Goal: Task Accomplishment & Management: Manage account settings

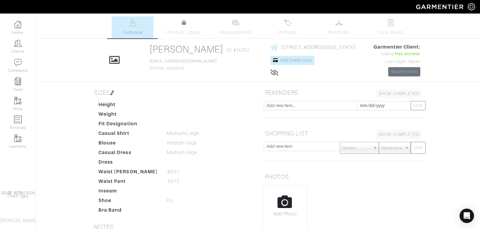
scroll to position [116, 0]
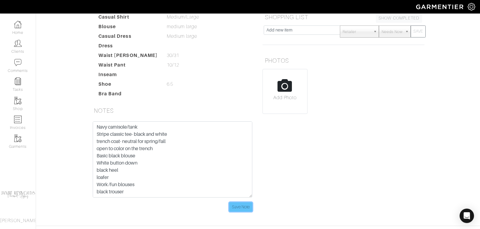
click at [243, 204] on input "Save Note" at bounding box center [240, 206] width 23 height 9
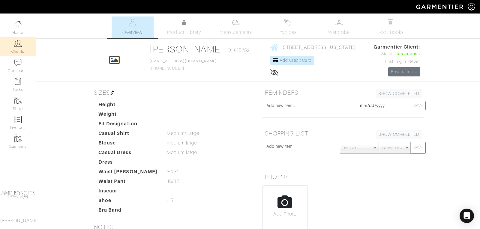
click at [21, 44] on img at bounding box center [17, 43] width 7 height 7
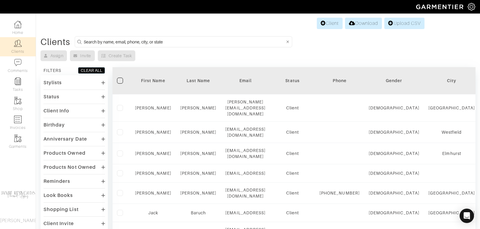
click at [109, 40] on input at bounding box center [184, 41] width 201 height 7
type input "tim mcenery"
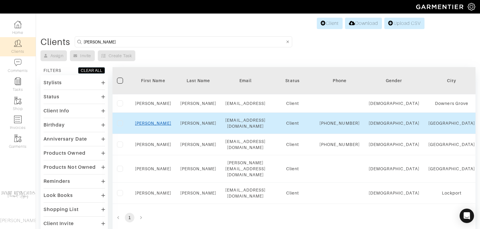
click at [154, 126] on link "Tim" at bounding box center [153, 123] width 36 height 5
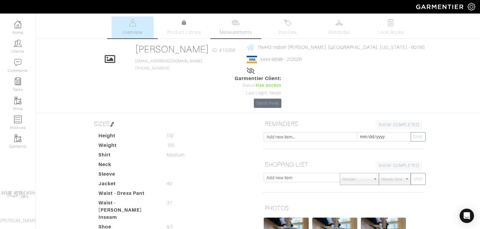
click at [237, 28] on link "Measurements" at bounding box center [236, 27] width 42 height 22
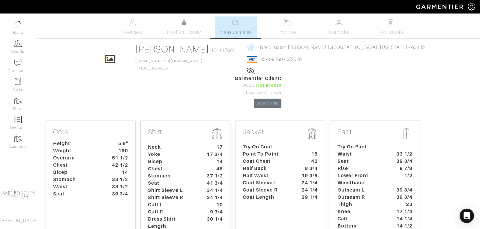
click at [180, 165] on dt "Chest" at bounding box center [171, 168] width 56 height 7
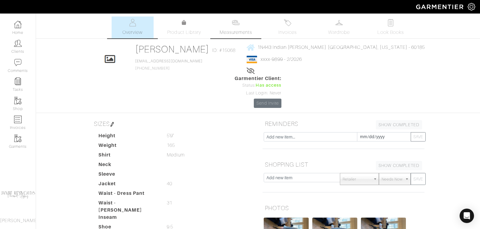
click at [236, 30] on span "Measurements" at bounding box center [236, 32] width 33 height 7
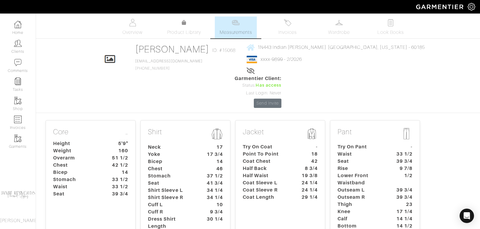
click at [275, 158] on dt "Coat Chest" at bounding box center [266, 161] width 56 height 7
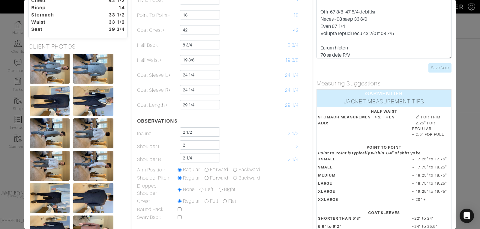
scroll to position [71, 0]
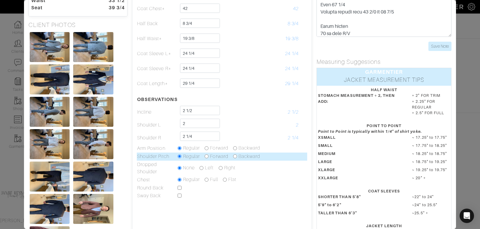
click at [207, 156] on input "radio" at bounding box center [207, 156] width 4 height 4
radio input "true"
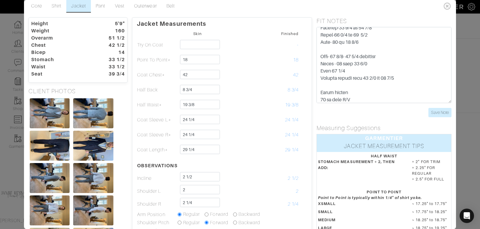
scroll to position [0, 0]
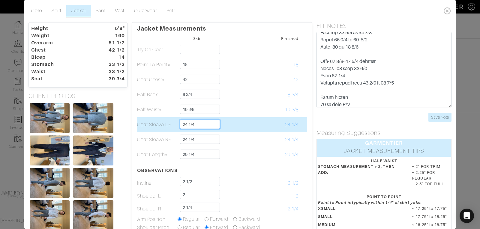
click at [194, 124] on input "24 1/4" at bounding box center [200, 124] width 40 height 9
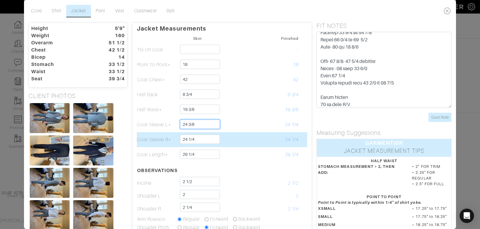
type input "24 3/8"
click at [196, 140] on input "24 1/4" at bounding box center [200, 139] width 40 height 9
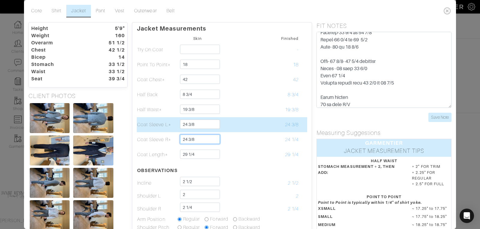
type input "24 3/8"
click at [249, 123] on td at bounding box center [238, 124] width 40 height 15
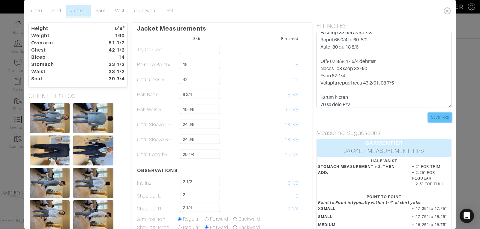
click at [442, 117] on input "Save Note" at bounding box center [439, 117] width 23 height 9
click at [446, 10] on icon at bounding box center [447, 11] width 12 height 12
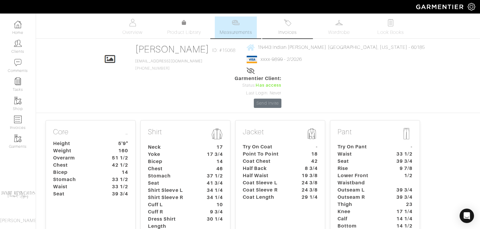
click at [286, 26] on img at bounding box center [287, 22] width 7 height 7
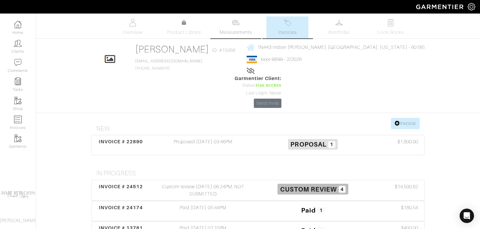
click at [239, 29] on span "Measurements" at bounding box center [236, 32] width 33 height 7
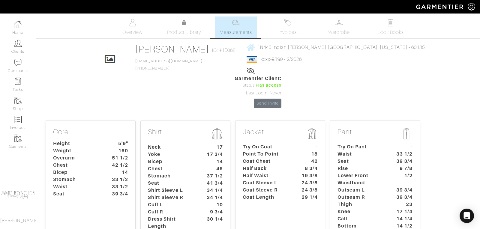
click at [264, 143] on dt "Try On Coat" at bounding box center [266, 146] width 56 height 7
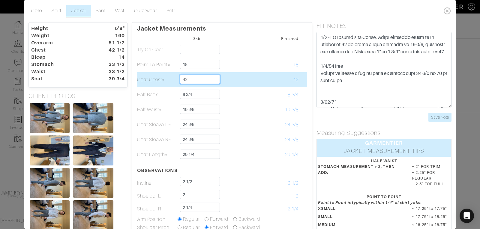
click at [191, 79] on input "42" at bounding box center [200, 79] width 40 height 9
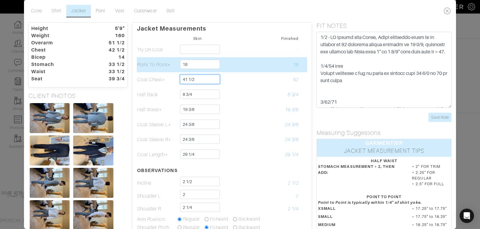
type input "41 1/2"
click at [244, 71] on td at bounding box center [238, 64] width 40 height 15
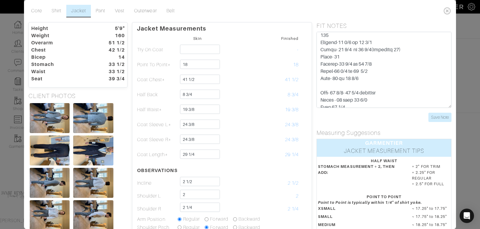
scroll to position [295, 0]
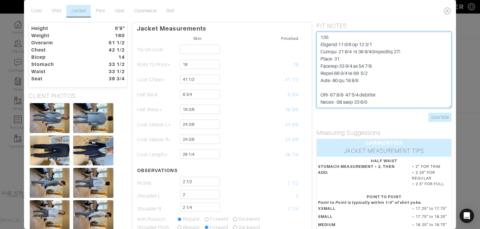
drag, startPoint x: 402, startPoint y: 65, endPoint x: 352, endPoint y: 66, distance: 50.7
click at [352, 66] on textarea at bounding box center [383, 70] width 135 height 76
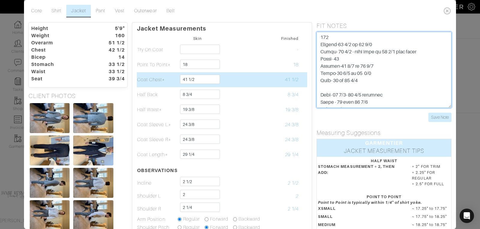
type textarea "3/1 - LB talked with Jamie, Jamie requested shirt to be changed to 17 finished …"
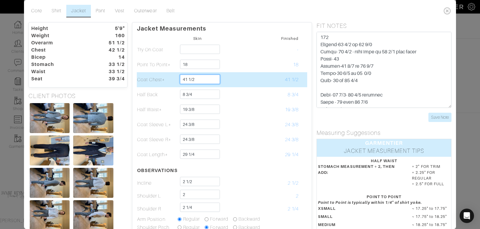
click at [196, 81] on input "41 1/2" at bounding box center [200, 79] width 40 height 9
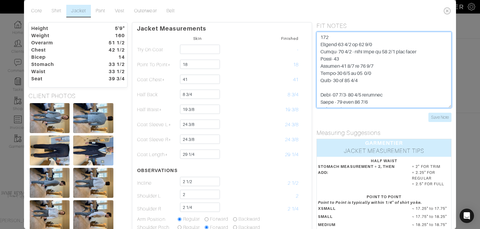
click at [377, 59] on textarea at bounding box center [383, 70] width 135 height 76
click at [411, 82] on textarea at bounding box center [383, 70] width 135 height 76
click at [396, 85] on textarea at bounding box center [383, 70] width 135 height 76
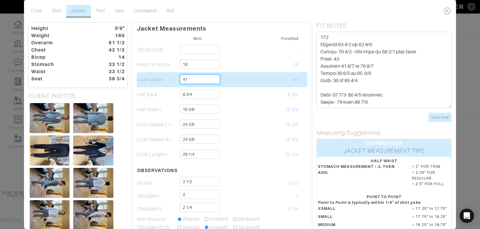
click at [199, 78] on input "41" at bounding box center [200, 79] width 40 height 9
type input "41 1/2 reduce/clean chest slightly"
click at [211, 76] on input "41 1/2 reduce/clean chest slightly" at bounding box center [200, 79] width 40 height 9
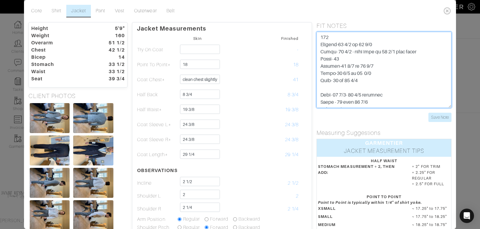
click at [375, 70] on textarea at bounding box center [383, 70] width 135 height 76
click at [420, 73] on textarea at bounding box center [383, 70] width 135 height 76
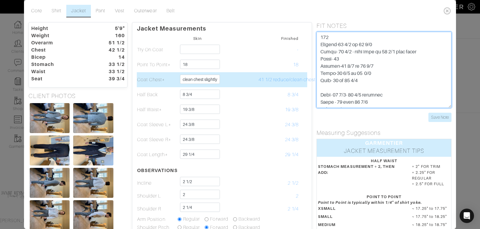
scroll to position [0, 28]
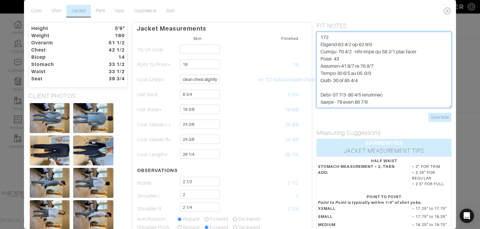
click at [404, 77] on textarea at bounding box center [383, 70] width 135 height 76
click at [387, 81] on textarea at bounding box center [383, 70] width 135 height 76
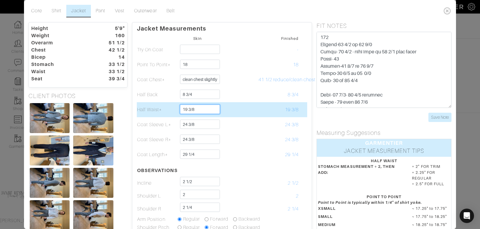
click at [195, 108] on input "19 3/8" at bounding box center [200, 109] width 40 height 9
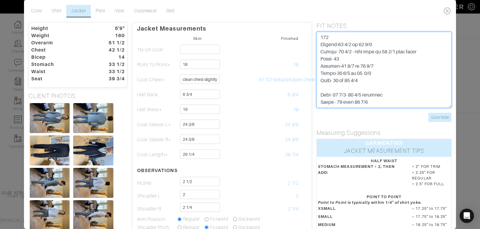
click at [388, 91] on textarea at bounding box center [383, 70] width 135 height 76
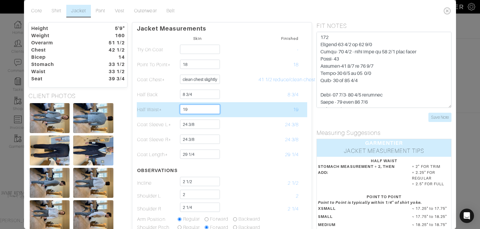
click at [197, 110] on input "19" at bounding box center [200, 109] width 40 height 9
type input "1"
click at [193, 109] on input "19 7/8" at bounding box center [200, 109] width 40 height 9
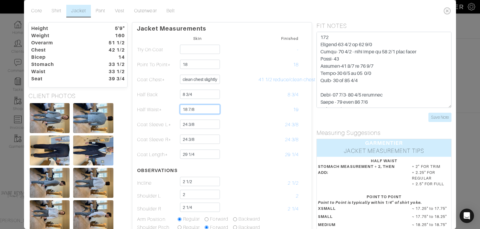
type input "18 7/8"
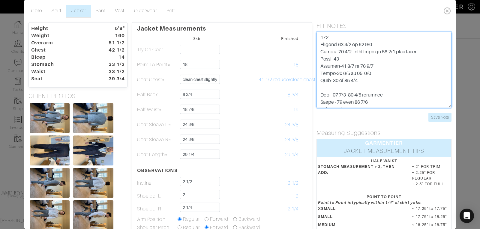
click at [392, 96] on textarea at bounding box center [383, 70] width 135 height 76
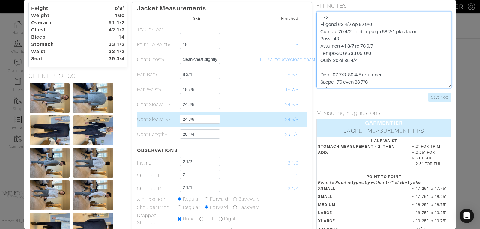
scroll to position [0, 0]
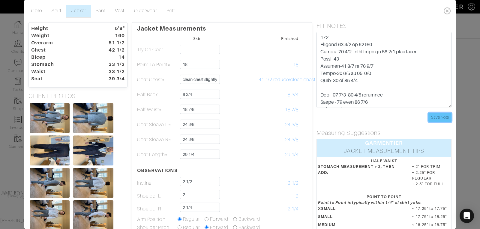
click at [442, 118] on input "Save Note" at bounding box center [439, 117] width 23 height 9
click at [440, 114] on input "Save Note" at bounding box center [439, 117] width 23 height 9
click at [105, 59] on dt "14" at bounding box center [112, 57] width 34 height 7
click at [109, 44] on dt "51 1/2" at bounding box center [112, 42] width 34 height 7
click at [81, 7] on link "Jacket" at bounding box center [78, 11] width 24 height 13
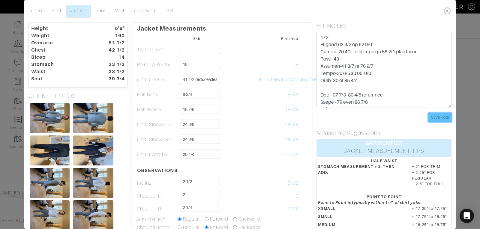
click at [438, 116] on input "Save Note" at bounding box center [439, 117] width 23 height 9
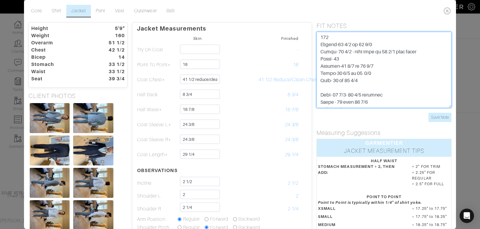
click at [379, 58] on textarea at bounding box center [383, 70] width 135 height 76
click at [415, 68] on textarea at bounding box center [383, 70] width 135 height 76
type textarea "3/1 - LB talked with Jamie, Jamie requested shirt to be changed to 17 finished …"
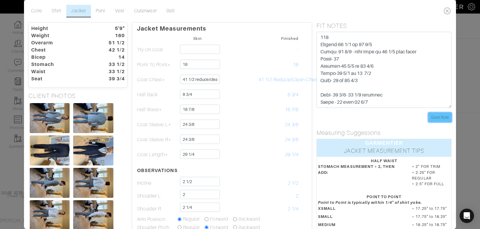
click at [445, 117] on input "Save Note" at bounding box center [439, 117] width 23 height 9
click at [38, 10] on link "Core" at bounding box center [36, 11] width 20 height 13
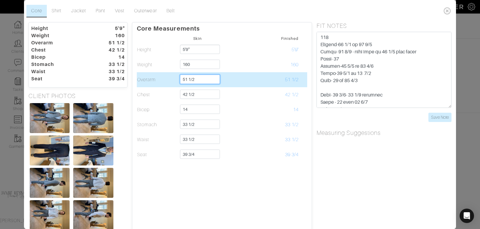
click at [198, 78] on input "51 1/2" at bounding box center [200, 79] width 40 height 9
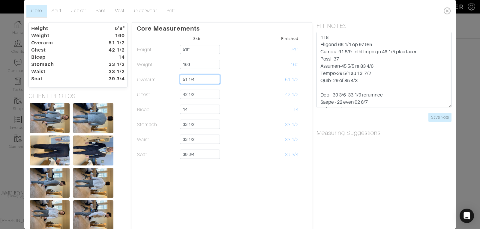
type input "51 1/4"
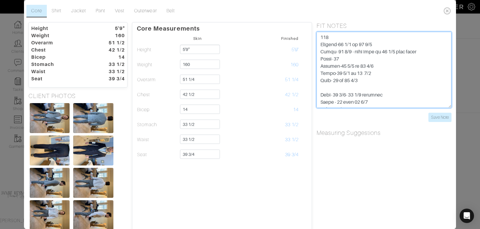
click at [366, 88] on textarea at bounding box center [383, 70] width 135 height 76
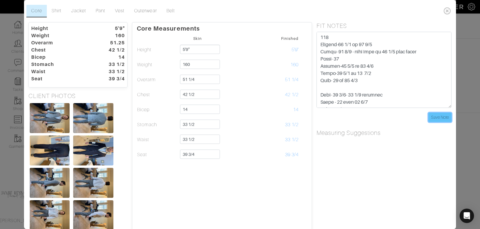
click at [439, 117] on input "Save Note" at bounding box center [439, 117] width 23 height 9
click at [440, 119] on input "Save Note" at bounding box center [439, 117] width 23 height 9
click at [451, 7] on icon at bounding box center [447, 11] width 12 height 12
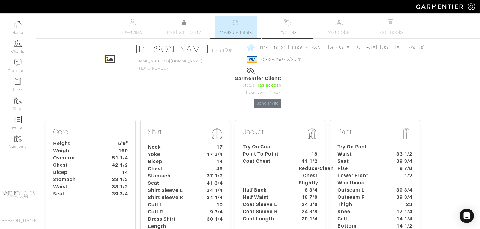
click at [282, 31] on span "Invoices" at bounding box center [287, 32] width 18 height 7
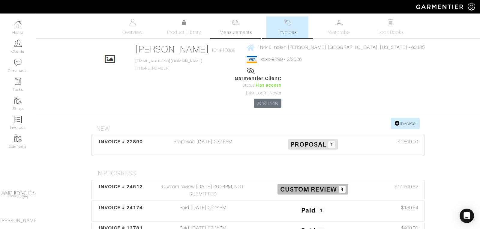
click at [241, 30] on span "Measurements" at bounding box center [236, 32] width 33 height 7
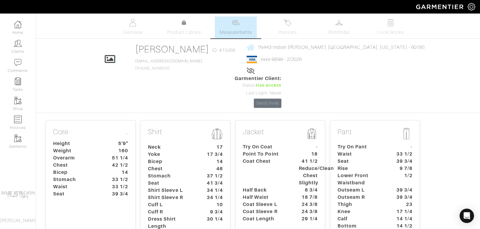
click at [119, 169] on dt "14" at bounding box center [119, 172] width 28 height 7
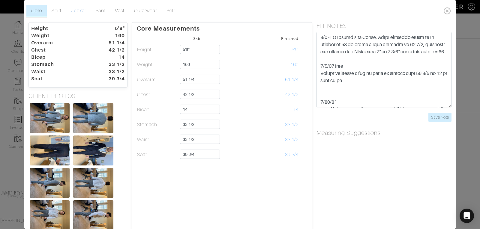
click at [77, 9] on link "Jacket" at bounding box center [78, 11] width 24 height 13
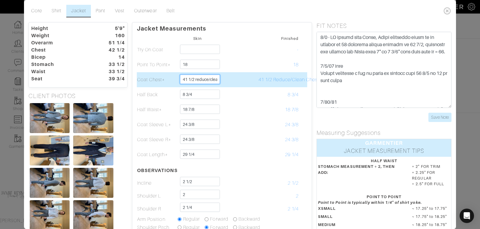
click at [191, 78] on input "41 1/2 reduce/clean chest slightly" at bounding box center [200, 79] width 40 height 9
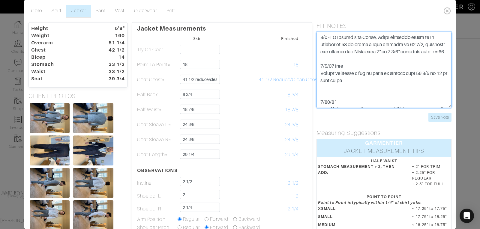
click at [358, 61] on textarea at bounding box center [383, 70] width 135 height 76
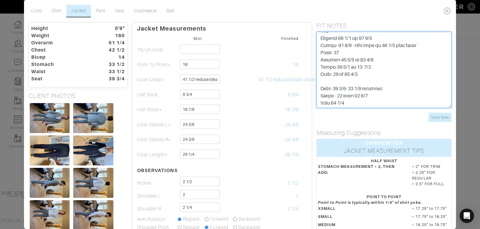
scroll to position [302, 0]
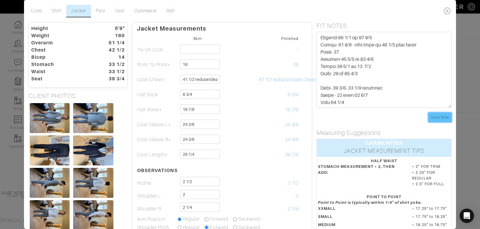
click at [438, 118] on input "Save Note" at bounding box center [439, 117] width 23 height 9
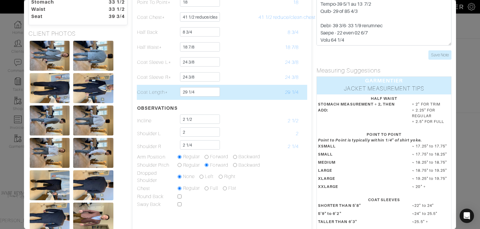
scroll to position [0, 0]
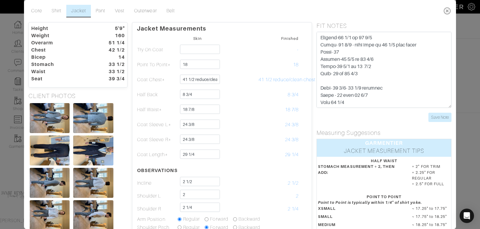
click at [448, 11] on icon at bounding box center [447, 11] width 12 height 12
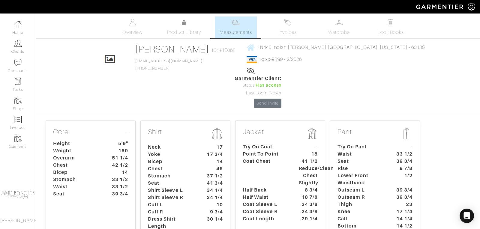
click at [239, 25] on img at bounding box center [235, 22] width 7 height 7
click at [358, 151] on dt "Waist" at bounding box center [361, 154] width 56 height 7
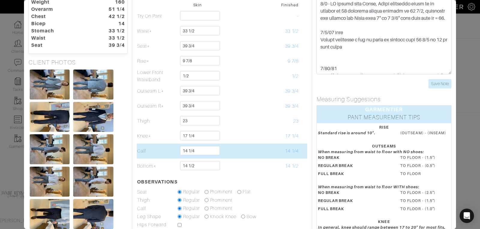
scroll to position [34, 0]
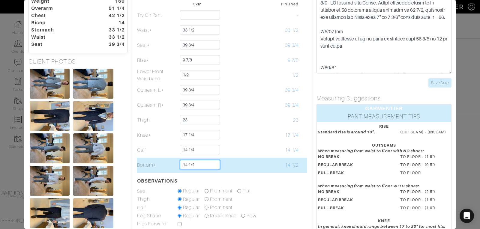
click at [197, 164] on input "14 1/2" at bounding box center [200, 164] width 40 height 9
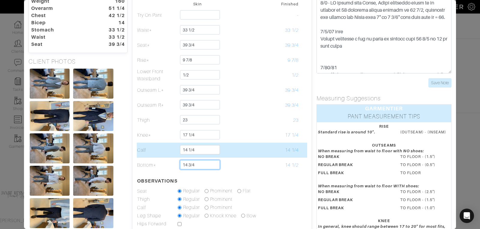
type input "14 3/4"
click at [248, 148] on td at bounding box center [238, 150] width 40 height 15
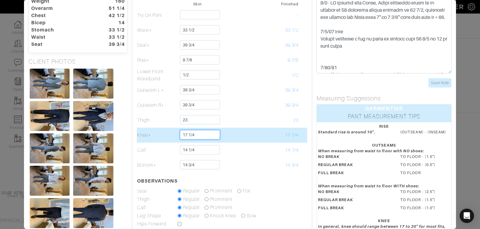
click at [196, 135] on input "17 1/4" at bounding box center [200, 134] width 40 height 9
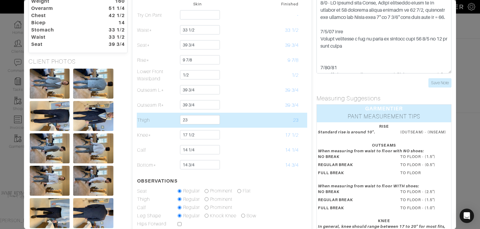
click at [241, 124] on td at bounding box center [238, 120] width 40 height 15
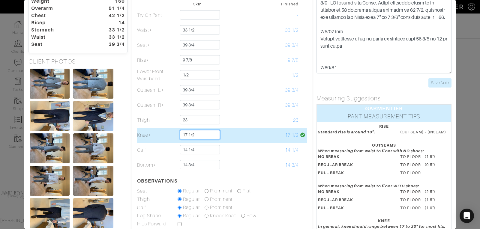
click at [196, 133] on input "17 1/2" at bounding box center [200, 134] width 40 height 9
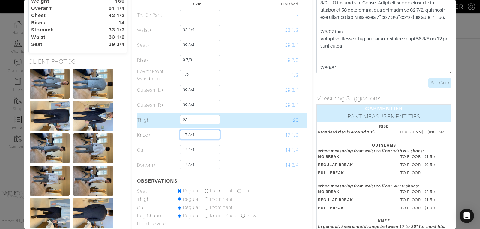
type input "17 3/4"
click at [245, 126] on td at bounding box center [238, 120] width 40 height 15
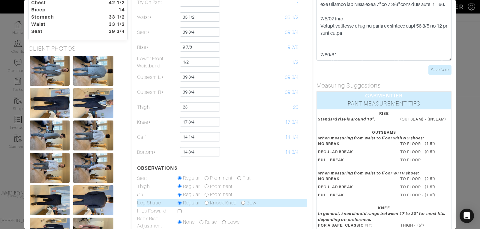
scroll to position [43, 0]
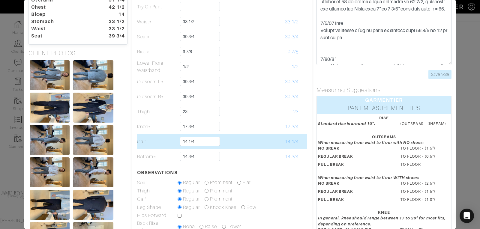
click at [259, 148] on td "14 1/4" at bounding box center [278, 141] width 40 height 15
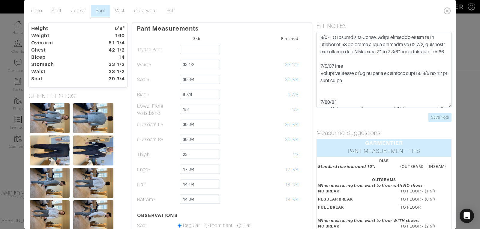
scroll to position [38, 0]
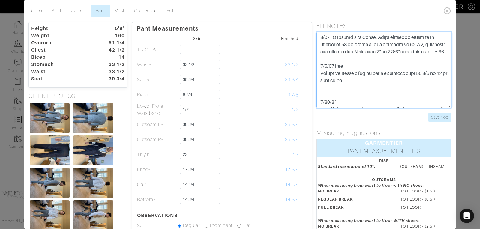
drag, startPoint x: 358, startPoint y: 89, endPoint x: 355, endPoint y: 87, distance: 4.3
click at [355, 87] on textarea at bounding box center [383, 70] width 135 height 76
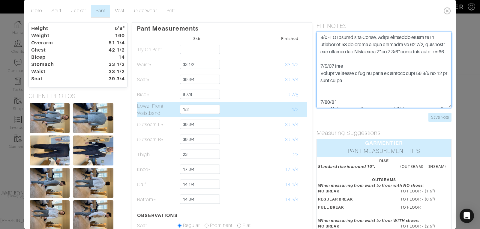
scroll to position [8, 0]
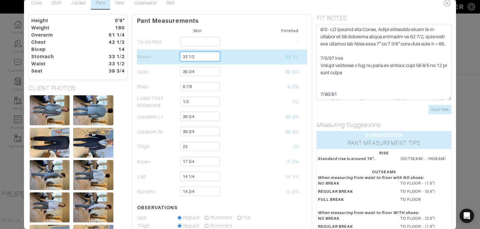
click at [196, 56] on input "33 1/2" at bounding box center [200, 56] width 40 height 9
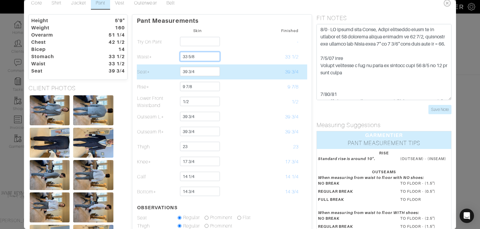
type input "33 5/8"
click at [249, 66] on td at bounding box center [238, 71] width 40 height 15
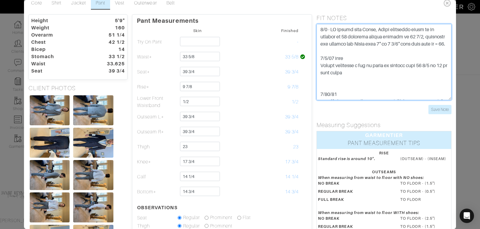
click at [367, 51] on textarea at bounding box center [383, 62] width 135 height 76
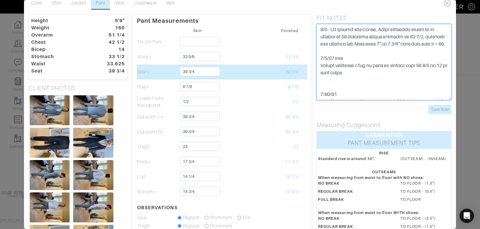
scroll to position [0, 0]
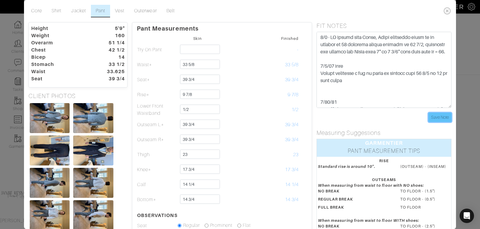
click at [440, 118] on input "Save Note" at bounding box center [439, 117] width 23 height 9
click at [448, 12] on icon at bounding box center [447, 11] width 12 height 12
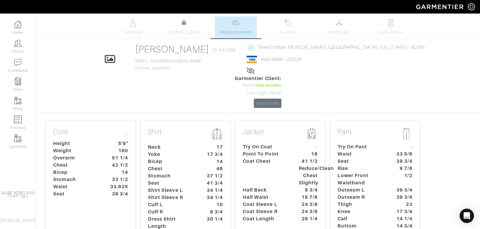
click at [274, 158] on dt "Coat Chest" at bounding box center [266, 172] width 56 height 29
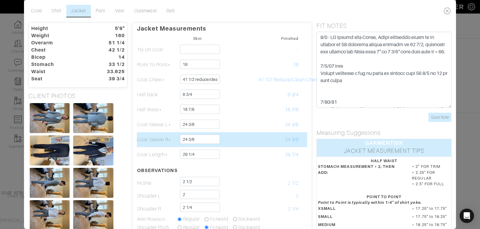
click at [249, 143] on td at bounding box center [238, 139] width 40 height 15
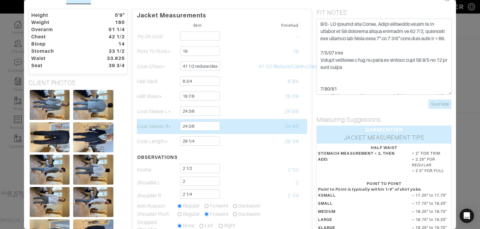
scroll to position [14, 0]
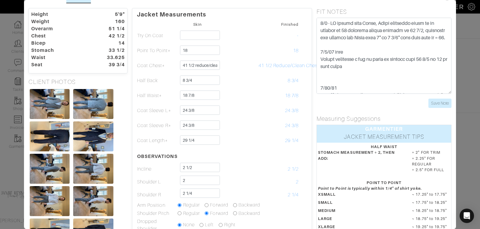
click at [107, 42] on dt "14" at bounding box center [112, 43] width 34 height 7
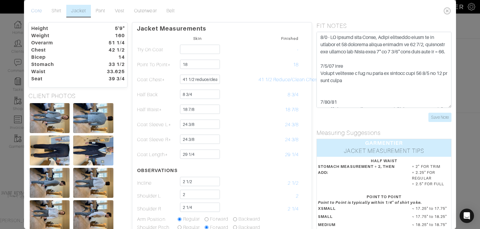
click at [42, 10] on link "Core" at bounding box center [36, 11] width 20 height 13
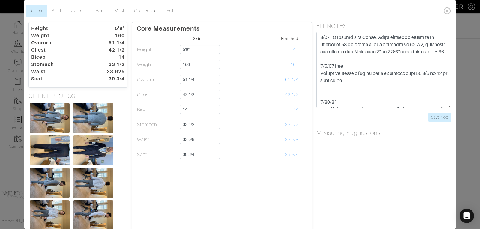
click at [229, 185] on div "Core Measurements Skin Finished Height 5'9" 5'9" Weight 160 160 Overarm 51 1/4 …" at bounding box center [222, 175] width 180 height 307
click at [226, 174] on div "Core Measurements Skin Finished Height 5'9" 5'9" Weight 160 160 Overarm 51 1/4 …" at bounding box center [222, 175] width 180 height 307
click at [431, 118] on input "Save Note" at bounding box center [439, 117] width 23 height 9
click at [441, 115] on input "Save Note" at bounding box center [439, 117] width 23 height 9
click at [446, 11] on icon at bounding box center [447, 11] width 12 height 12
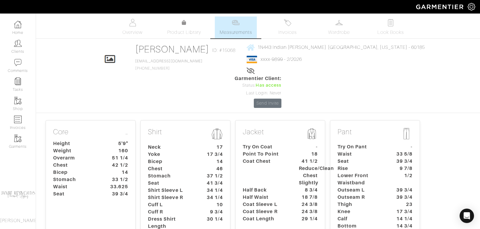
scroll to position [27, 0]
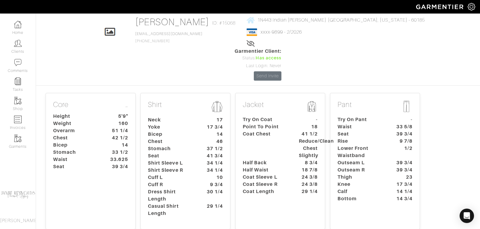
click at [376, 159] on dt "Outseam L" at bounding box center [361, 162] width 56 height 7
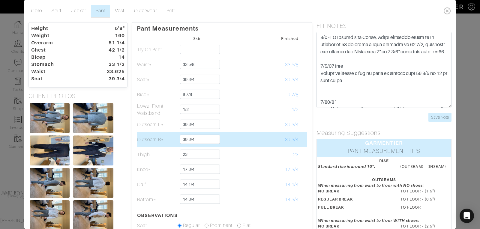
scroll to position [0, 0]
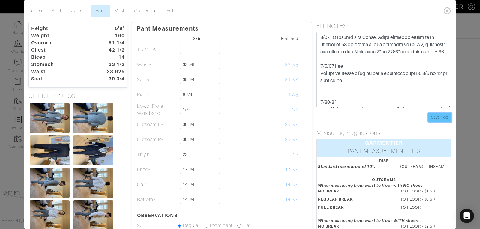
click at [438, 117] on input "Save Note" at bounding box center [439, 117] width 23 height 9
click at [438, 120] on input "Save Note" at bounding box center [439, 117] width 23 height 9
click at [446, 9] on icon at bounding box center [447, 11] width 12 height 12
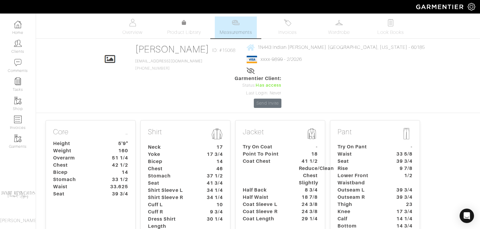
click at [235, 28] on link "Measurements" at bounding box center [236, 27] width 42 height 22
click at [265, 158] on dt "Coat Chest" at bounding box center [266, 172] width 56 height 29
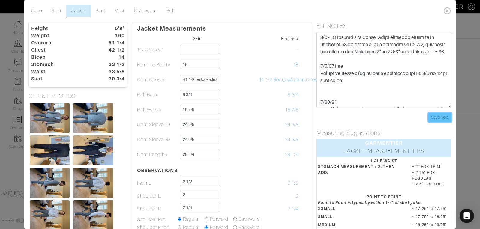
click at [439, 120] on input "Save Note" at bounding box center [439, 117] width 23 height 9
click at [430, 116] on input "Save Note" at bounding box center [439, 117] width 23 height 9
click at [447, 10] on icon at bounding box center [447, 11] width 12 height 12
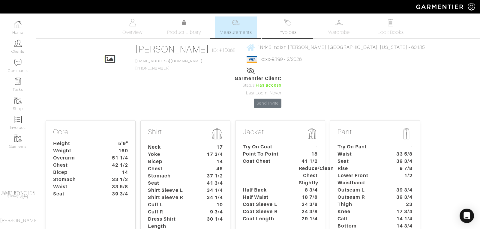
click at [284, 28] on link "Invoices" at bounding box center [287, 27] width 42 height 22
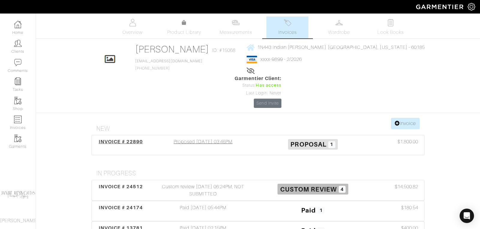
click at [125, 139] on span "INVOICE # 22890" at bounding box center [121, 142] width 44 height 6
click at [140, 184] on span "INVOICE # 24512" at bounding box center [121, 187] width 44 height 6
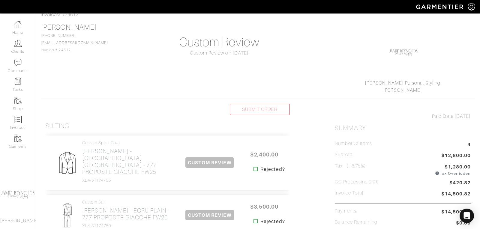
scroll to position [36, 0]
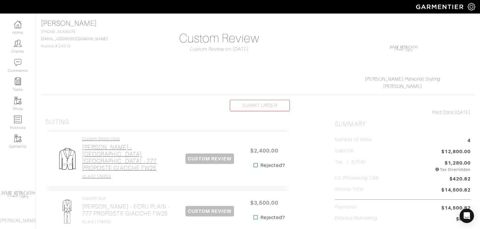
click at [110, 150] on h2 "Loro Piana - BORDEAUX GALLES - 777 PROPOSTE GIACCHE FW25" at bounding box center [129, 158] width 94 height 28
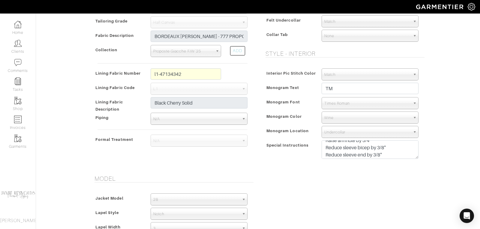
scroll to position [14, 0]
drag, startPoint x: 388, startPoint y: 145, endPoint x: 372, endPoint y: 145, distance: 15.6
click at [372, 145] on textarea "1/4 lined Raise armhole by 3/4" Reduce sleeve bicep by 3/8" Reduce sleeve end b…" at bounding box center [370, 149] width 97 height 19
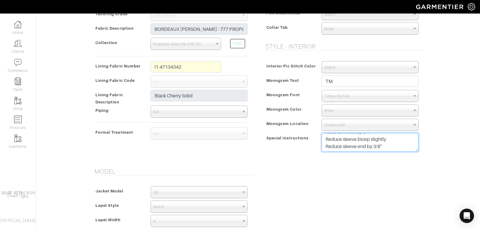
scroll to position [204, 0]
drag, startPoint x: 384, startPoint y: 145, endPoint x: 368, endPoint y: 145, distance: 15.9
click at [368, 145] on textarea "1/4 lined Raise armhole by 3/4" Reduce sleeve bicep by 3/8" Reduce sleeve end b…" at bounding box center [370, 142] width 97 height 19
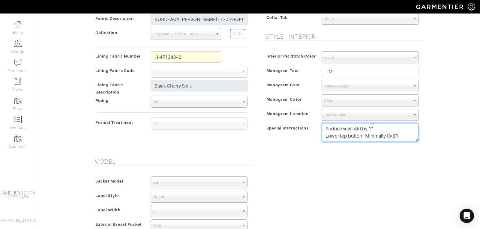
scroll to position [217, 0]
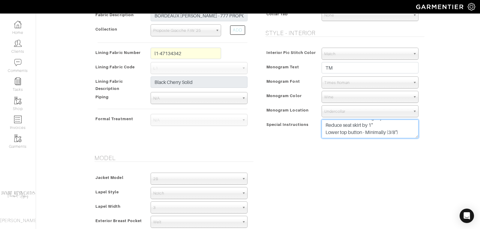
click at [402, 132] on textarea "1/4 lined Raise armhole by 3/4" Reduce sleeve bicep by 3/8" Reduce sleeve end b…" at bounding box center [370, 129] width 97 height 19
drag, startPoint x: 369, startPoint y: 133, endPoint x: 341, endPoint y: 113, distance: 34.2
click at [341, 113] on div "Interior Pic Stitch Color Match Aubergine Azure Beige Black Blue British Navy B…" at bounding box center [343, 95] width 162 height 106
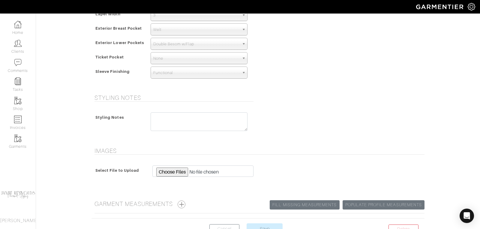
scroll to position [448, 0]
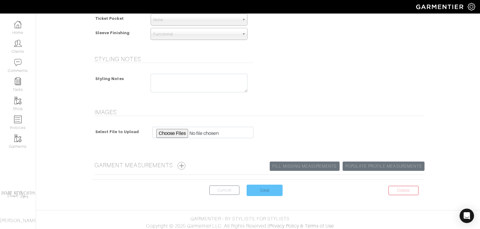
type textarea "1/4 lined Raise armhole by 3/4" Reduce sleeve bicep slightly Reduce sleeve end …"
click at [263, 188] on input "Save" at bounding box center [265, 190] width 36 height 11
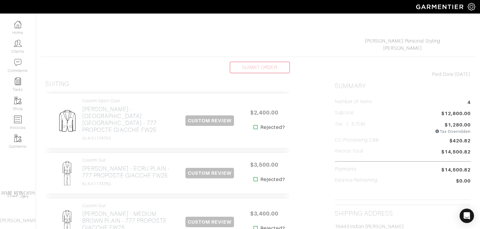
scroll to position [100, 0]
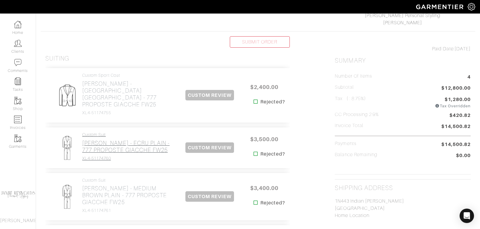
click at [114, 140] on h2 "[PERSON_NAME] - ECRU PLAIN - 777 PROPOSTE GIACCHE FW25" at bounding box center [129, 147] width 94 height 14
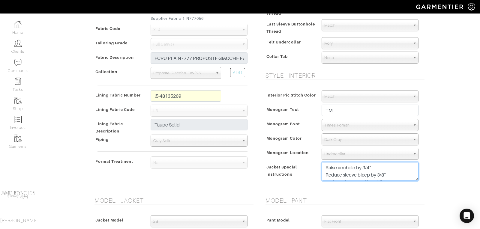
drag, startPoint x: 401, startPoint y: 174, endPoint x: 355, endPoint y: 149, distance: 52.6
click at [355, 149] on div "Interior Pic Stitch Color Match Aubergine Azure Beige Black Blue British Navy B…" at bounding box center [343, 137] width 162 height 106
paste textarea "1/4 lined Raise armhole by 3/4" Reduce sleeve bicep slightly Reduce sleeve end …"
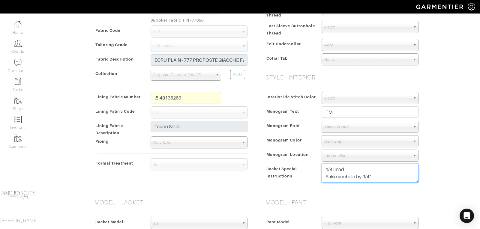
scroll to position [170, 0]
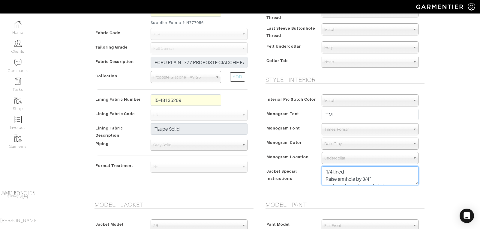
drag, startPoint x: 350, startPoint y: 170, endPoint x: 312, endPoint y: 170, distance: 38.1
click at [312, 170] on div "Jacket Special Instructions Raise armhole by 3/4" Reduce sleeve bicep by 3/8" R…" at bounding box center [343, 177] width 159 height 22
click at [326, 178] on textarea "Raise armhole by 3/4" Reduce sleeve bicep by 3/8" Reduce sleeve end by 3/8" Red…" at bounding box center [370, 175] width 97 height 19
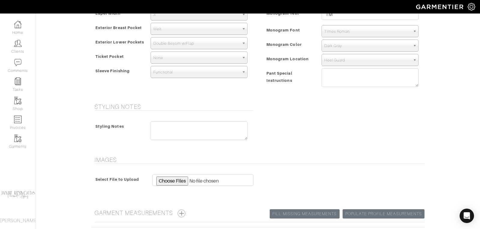
scroll to position [457, 0]
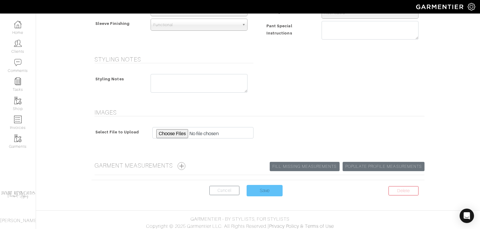
type textarea "Raise armhole by 3/4" Reduce sleeve bicep slightly Reduce sleeve end slightly R…"
click at [266, 187] on input "Save" at bounding box center [265, 190] width 36 height 11
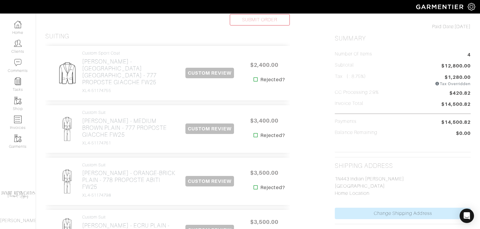
scroll to position [125, 0]
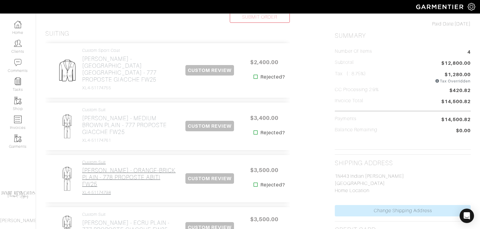
click at [127, 167] on h2 "[PERSON_NAME] - ORANGE-BRICK PLAIN - 778 PROPOSTE ABITI FW25" at bounding box center [129, 177] width 94 height 21
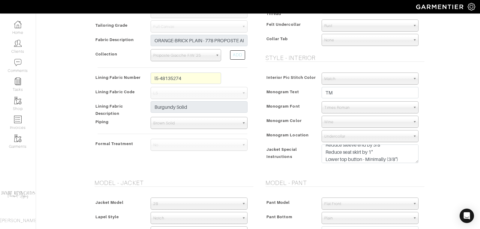
scroll to position [22, 0]
click at [401, 156] on textarea "Raise armhole by 3/4" Reduce sleeve bicep by 3/8" Reduce sleeve end by 3/8" Red…" at bounding box center [370, 154] width 97 height 19
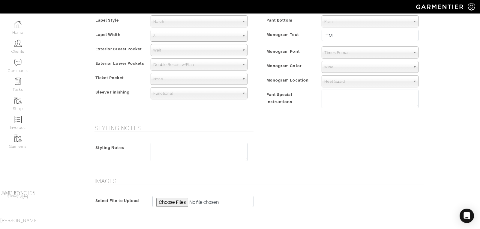
scroll to position [457, 0]
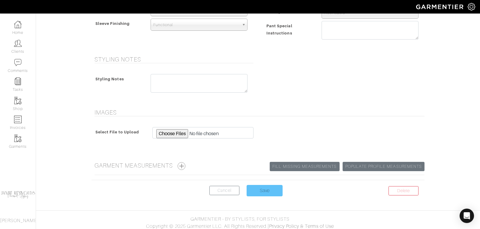
type textarea "Raise armhole by 3/4" Reduce sleeve bicep by 3/8" Reduce sleeve end by 3/8" Red…"
click at [270, 188] on input "Save" at bounding box center [265, 190] width 36 height 11
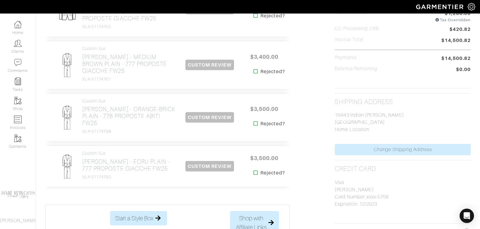
scroll to position [193, 0]
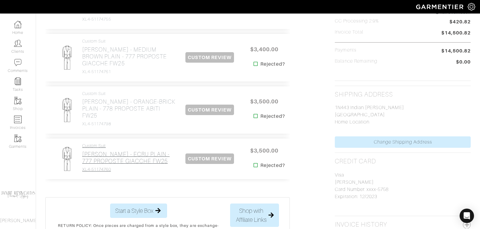
click at [108, 151] on h2 "[PERSON_NAME] - ECRU PLAIN - 777 PROPOSTE GIACCHE FW25" at bounding box center [129, 158] width 94 height 14
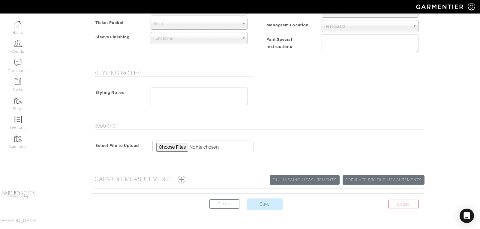
scroll to position [457, 0]
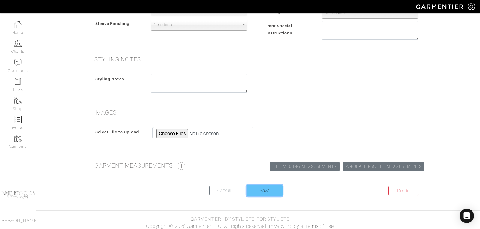
click at [269, 187] on input "Save" at bounding box center [265, 190] width 36 height 11
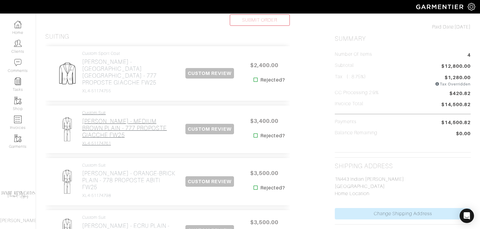
scroll to position [125, 0]
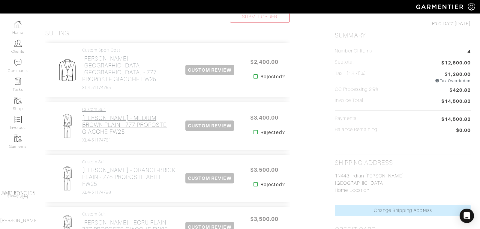
click at [125, 115] on h2 "[PERSON_NAME] - MEDIUM BROWN PLAIN - 777 PROPOSTE GIACCHE FW25" at bounding box center [129, 125] width 94 height 21
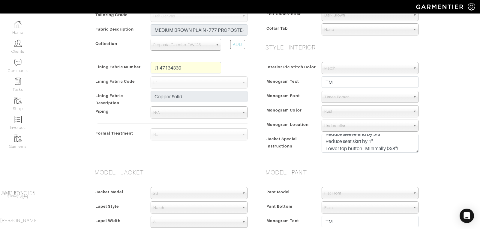
scroll to position [29, 0]
click at [403, 147] on textarea "1/4 lined Raise armhole by 3/4" Reduce sleeve bicep by 3/8" Reduce sleeve end b…" at bounding box center [370, 143] width 97 height 19
type textarea "1/4 lined Raise armhole by 3/4" Reduce sleeve bicep by 3/8" Reduce sleeve end b…"
click at [405, 167] on form "See Custom Models & Style Options Swatch & Detail Images Price $ 3400.00 Fabric…" at bounding box center [257, 148] width 333 height 621
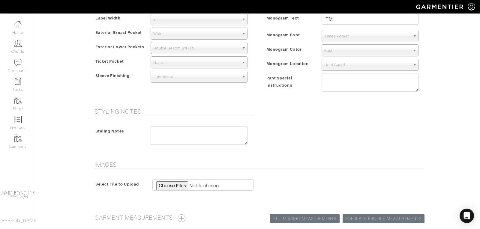
scroll to position [457, 0]
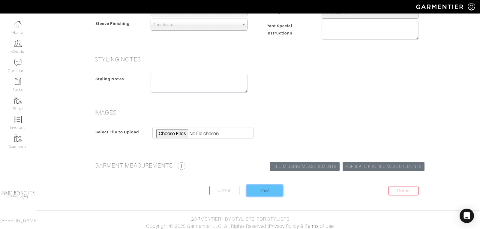
click at [271, 186] on input "Save" at bounding box center [265, 190] width 36 height 11
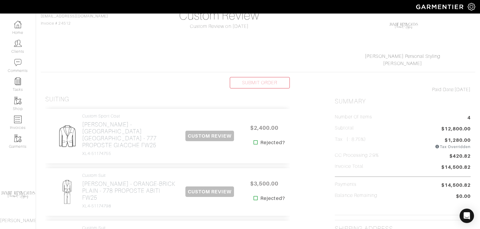
scroll to position [61, 0]
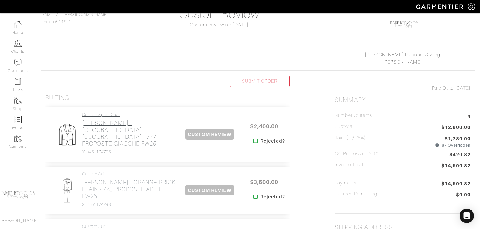
click at [128, 127] on h2 "[PERSON_NAME] - [GEOGRAPHIC_DATA] [GEOGRAPHIC_DATA] - 777 PROPOSTE GIACCHE FW25" at bounding box center [129, 134] width 94 height 28
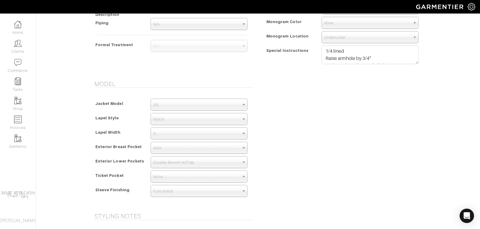
scroll to position [296, 0]
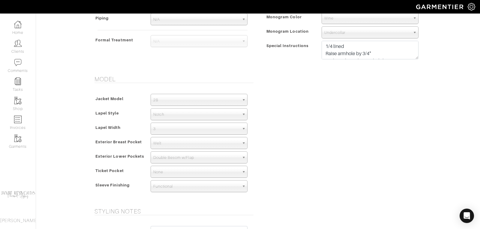
click at [164, 157] on span "Double Besom w/Flap" at bounding box center [196, 158] width 86 height 12
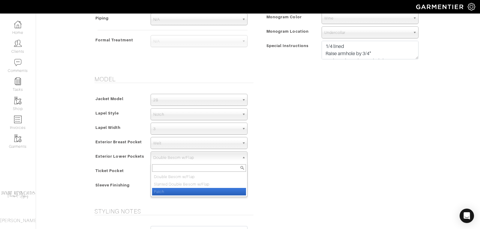
click at [162, 189] on li "Patch" at bounding box center [199, 191] width 94 height 7
select select "Patch"
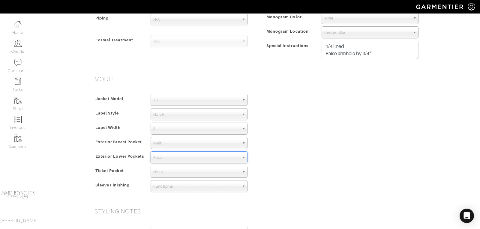
scroll to position [448, 0]
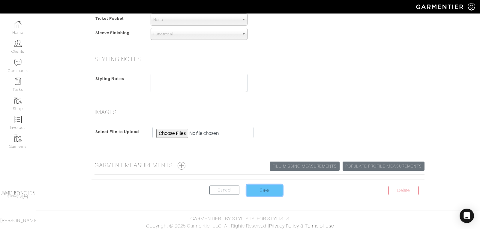
click at [267, 185] on input "Save" at bounding box center [265, 190] width 36 height 11
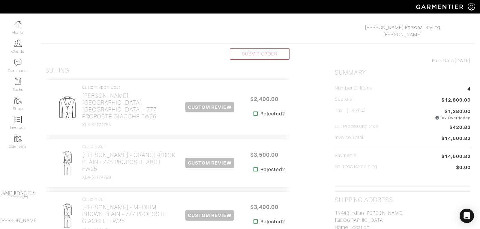
scroll to position [95, 0]
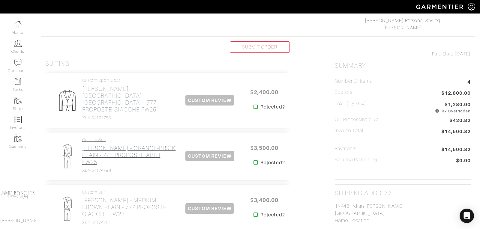
click at [124, 145] on h2 "[PERSON_NAME] - ORANGE-BRICK PLAIN - 778 PROPOSTE ABITI FW25" at bounding box center [129, 155] width 94 height 21
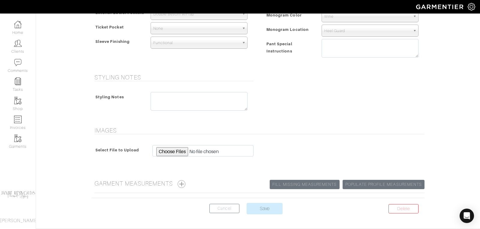
scroll to position [457, 0]
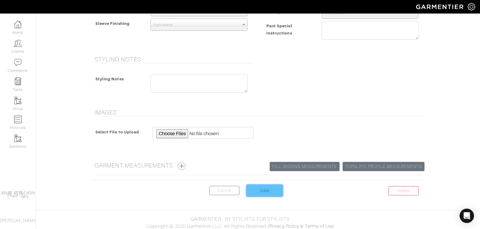
click at [271, 188] on input "Save" at bounding box center [265, 190] width 36 height 11
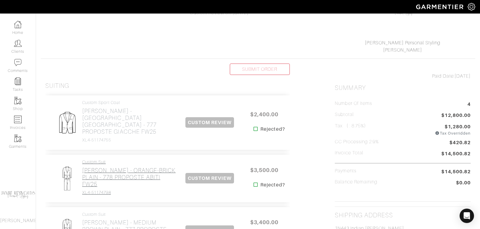
scroll to position [76, 0]
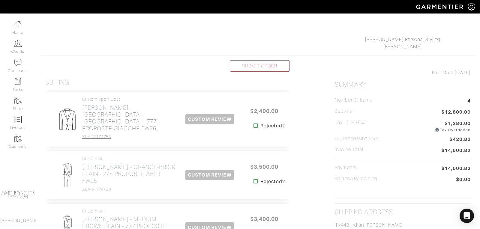
click at [108, 117] on h2 "[PERSON_NAME] - [GEOGRAPHIC_DATA] [GEOGRAPHIC_DATA] - 777 PROPOSTE GIACCHE FW25" at bounding box center [129, 118] width 94 height 28
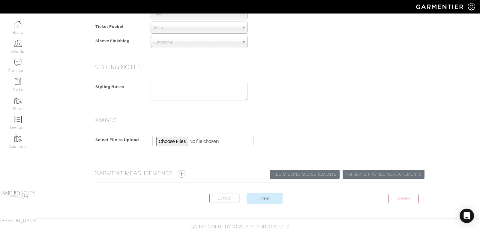
scroll to position [448, 0]
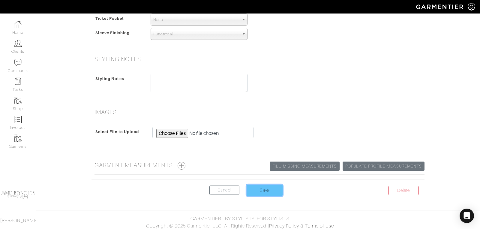
click at [272, 188] on input "Save" at bounding box center [265, 190] width 36 height 11
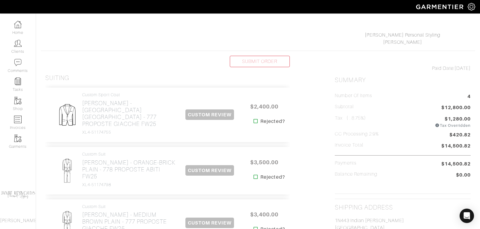
scroll to position [85, 0]
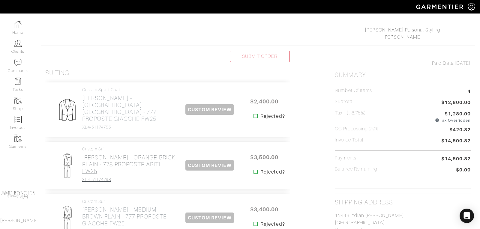
click at [118, 154] on h2 "[PERSON_NAME] - ORANGE-BRICK PLAIN - 778 PROPOSTE ABITI FW25" at bounding box center [129, 164] width 94 height 21
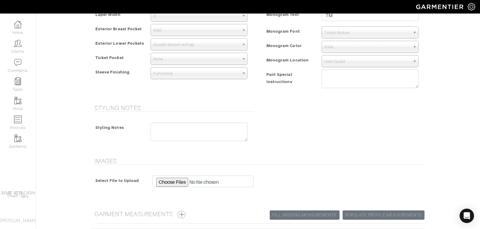
scroll to position [457, 0]
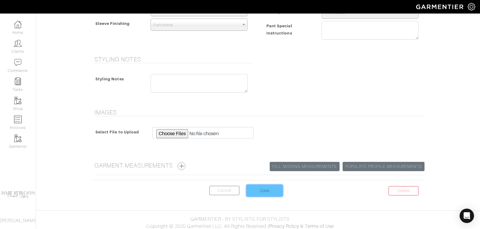
click at [268, 191] on input "Save" at bounding box center [265, 190] width 36 height 11
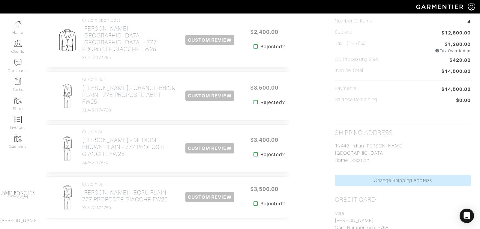
scroll to position [165, 0]
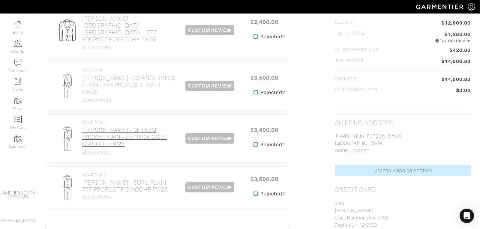
click at [148, 127] on h2 "[PERSON_NAME] - MEDIUM BROWN PLAIN - 777 PROPOSTE GIACCHE FW25" at bounding box center [129, 137] width 94 height 21
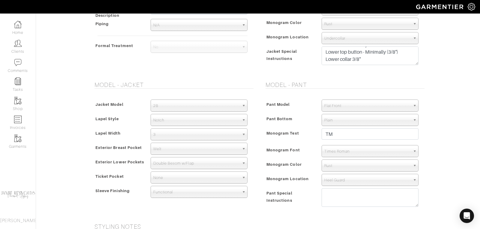
scroll to position [300, 0]
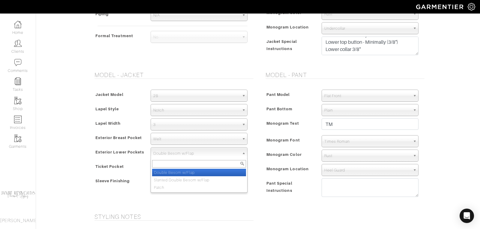
click at [177, 154] on span "Double Besom w/Flap" at bounding box center [196, 154] width 86 height 12
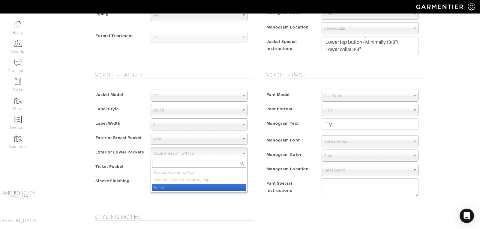
click at [168, 186] on li "Patch" at bounding box center [199, 187] width 94 height 7
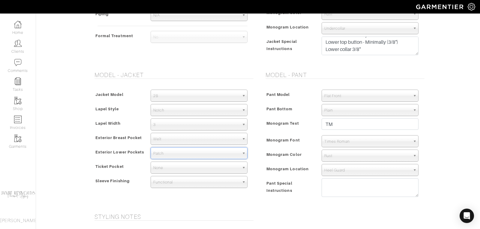
click at [174, 151] on span "Patch" at bounding box center [196, 154] width 86 height 12
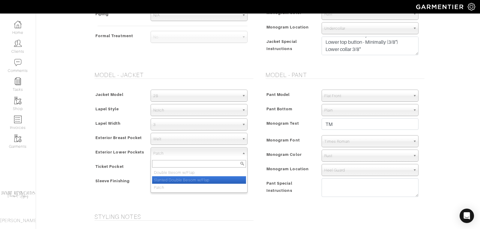
click at [183, 179] on li "Slanted Double Besom w/Flap" at bounding box center [199, 179] width 94 height 7
select select "Slanted Double Besom w/Flap"
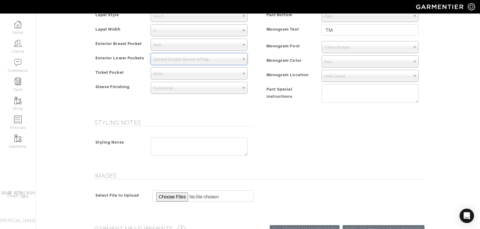
scroll to position [457, 0]
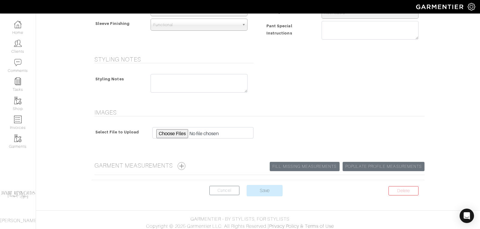
click at [264, 193] on center "Delete Cancel Save" at bounding box center [257, 194] width 333 height 19
click at [263, 189] on input "Save" at bounding box center [265, 190] width 36 height 11
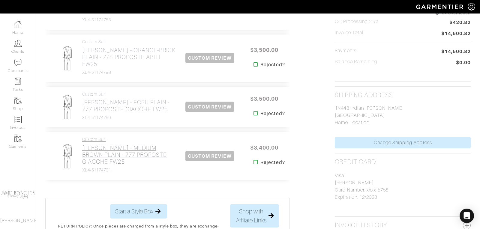
scroll to position [191, 0]
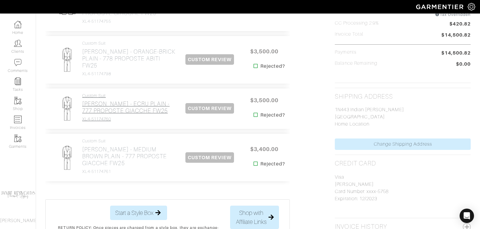
click at [145, 100] on h2 "[PERSON_NAME] - ECRU PLAIN - 777 PROPOSTE GIACCHE FW25" at bounding box center [129, 107] width 94 height 14
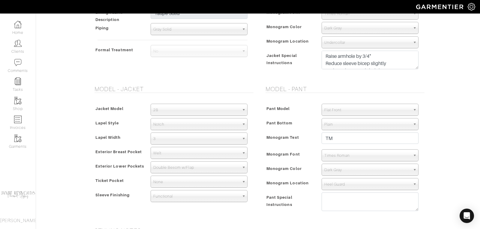
scroll to position [330, 0]
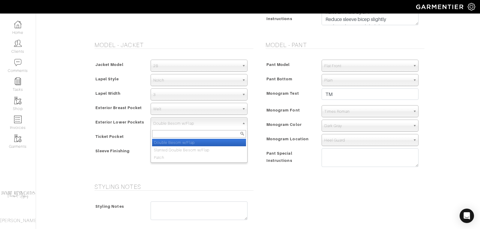
click at [179, 124] on span "Double Besom w/Flap" at bounding box center [196, 124] width 86 height 12
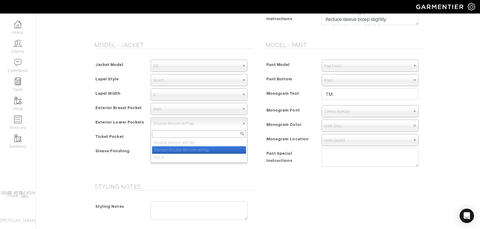
click at [179, 146] on li "Slanted Double Besom w/Flap" at bounding box center [199, 149] width 94 height 7
select select "Slanted Double Besom w/Flap"
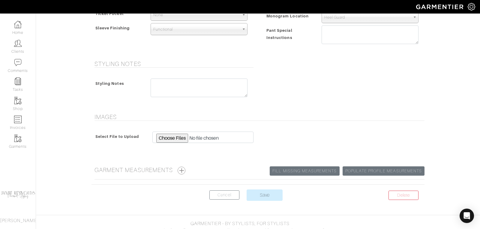
scroll to position [457, 0]
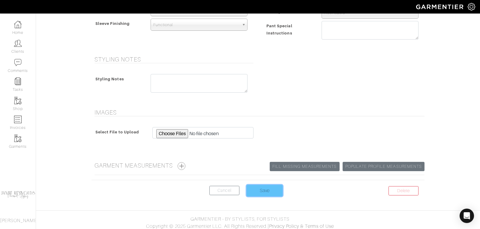
click at [267, 188] on input "Save" at bounding box center [265, 190] width 36 height 11
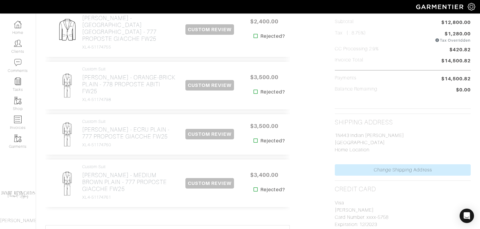
scroll to position [176, 0]
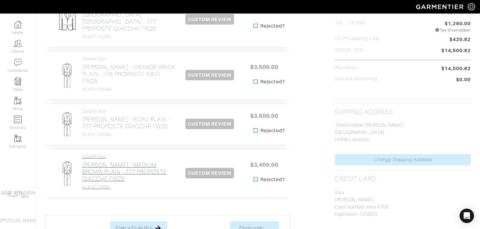
click at [116, 162] on h2 "[PERSON_NAME] - MEDIUM BROWN PLAIN - 777 PROPOSTE GIACCHE FW25" at bounding box center [129, 172] width 94 height 21
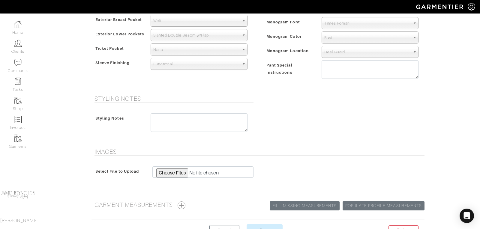
scroll to position [457, 0]
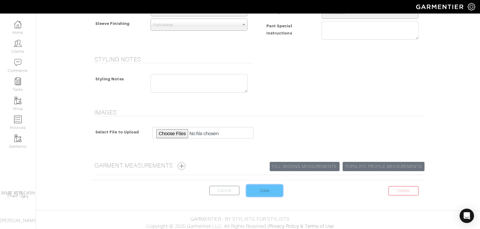
click at [268, 188] on input "Save" at bounding box center [265, 190] width 36 height 11
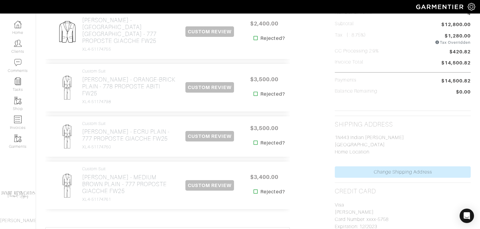
scroll to position [161, 0]
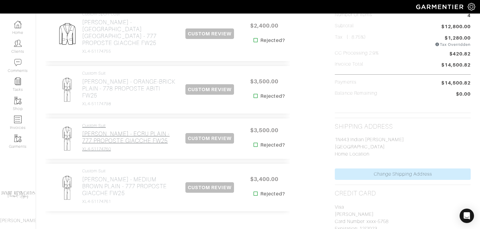
click at [125, 130] on h2 "[PERSON_NAME] - ECRU PLAIN - 777 PROPOSTE GIACCHE FW25" at bounding box center [129, 137] width 94 height 14
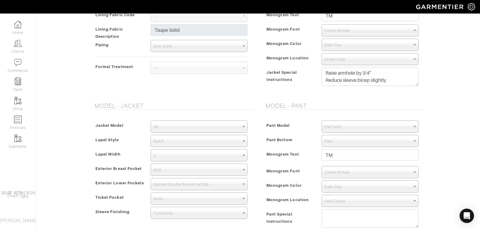
scroll to position [270, 0]
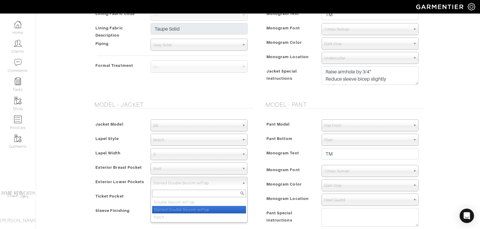
click at [210, 181] on span "Slanted Double Besom w/Flap" at bounding box center [196, 183] width 86 height 12
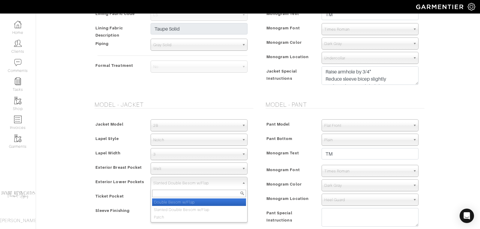
click at [200, 199] on li "Double Besom w/Flap" at bounding box center [199, 202] width 94 height 7
select select "Double Besom w/Flap"
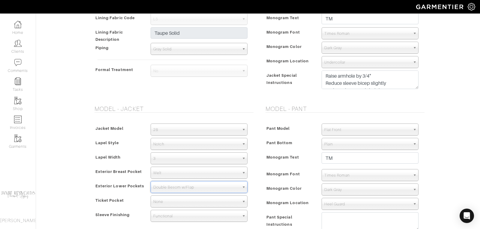
scroll to position [302, 0]
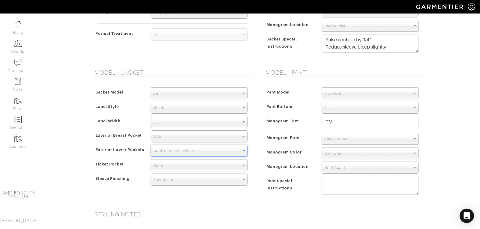
click at [211, 149] on span "Double Besom w/Flap" at bounding box center [196, 151] width 86 height 12
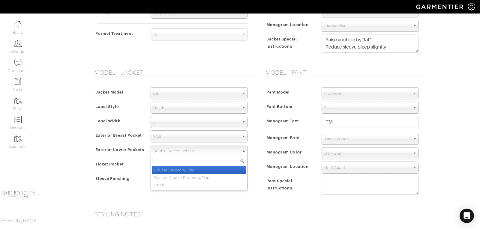
click at [202, 168] on li "Double Besom w/Flap" at bounding box center [199, 169] width 94 height 7
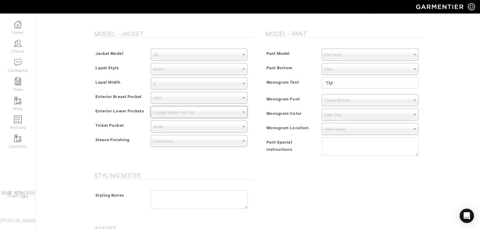
scroll to position [457, 0]
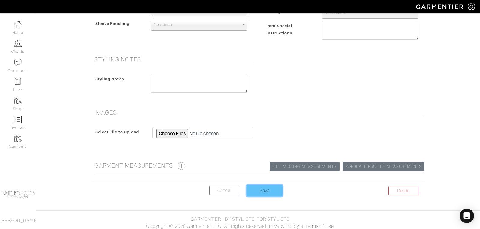
click at [270, 188] on input "Save" at bounding box center [265, 190] width 36 height 11
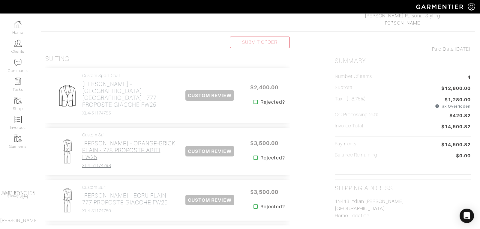
scroll to position [106, 0]
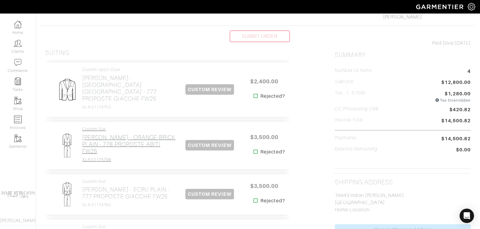
click at [123, 134] on h2 "[PERSON_NAME] - ORANGE-BRICK PLAIN - 778 PROPOSTE ABITI FW25" at bounding box center [129, 144] width 94 height 21
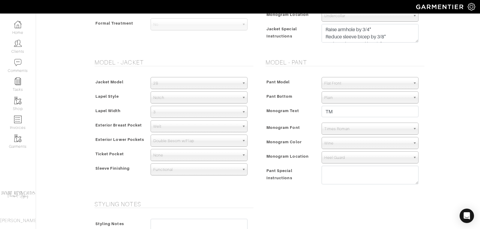
scroll to position [316, 0]
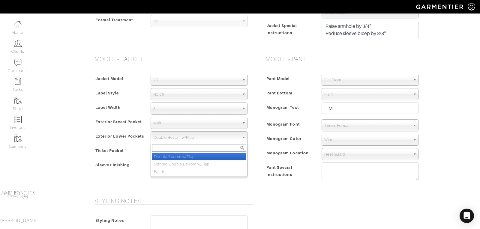
click at [194, 138] on span "Double Besom w/Flap" at bounding box center [196, 138] width 86 height 12
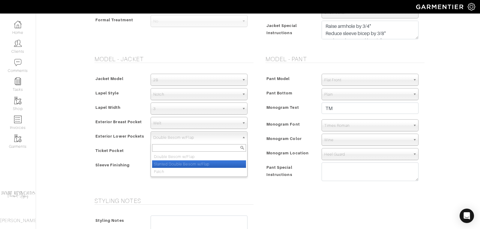
click at [190, 161] on li "Slanted Double Besom w/Flap" at bounding box center [199, 163] width 94 height 7
select select "Slanted Double Besom w/Flap"
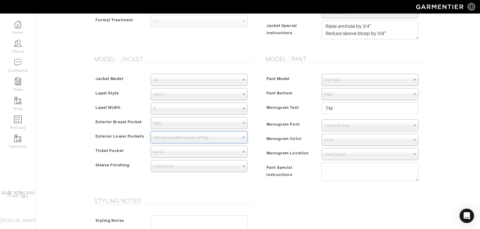
scroll to position [457, 0]
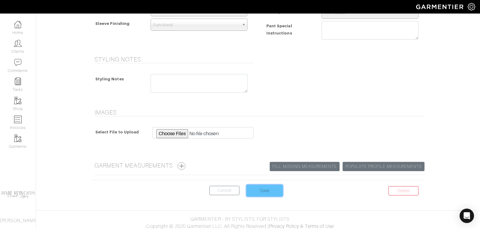
click at [261, 187] on input "Save" at bounding box center [265, 190] width 36 height 11
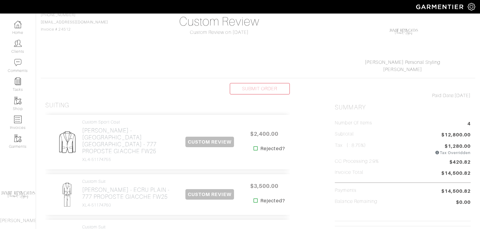
scroll to position [55, 0]
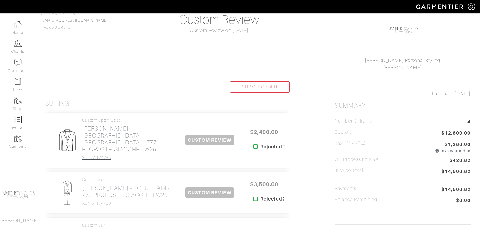
click at [144, 136] on h2 "[PERSON_NAME] - [GEOGRAPHIC_DATA] [GEOGRAPHIC_DATA] - 777 PROPOSTE GIACCHE FW25" at bounding box center [129, 139] width 94 height 28
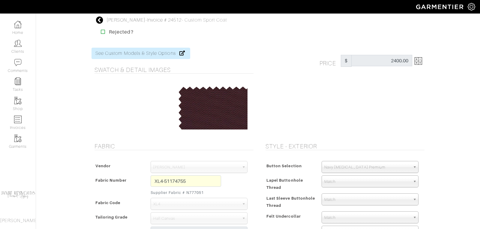
click at [99, 19] on icon at bounding box center [99, 19] width 7 height 7
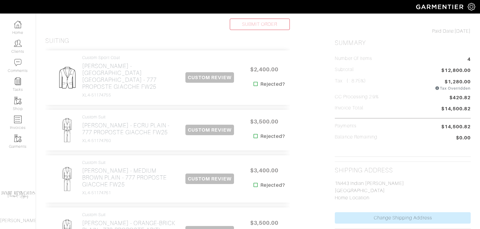
scroll to position [126, 0]
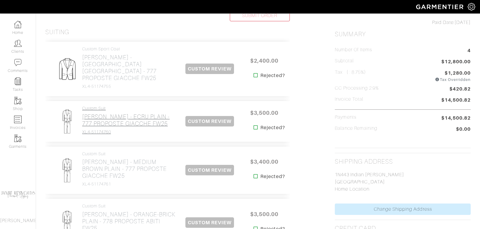
click at [142, 113] on h2 "[PERSON_NAME] - ECRU PLAIN - 777 PROPOSTE GIACCHE FW25" at bounding box center [129, 120] width 94 height 14
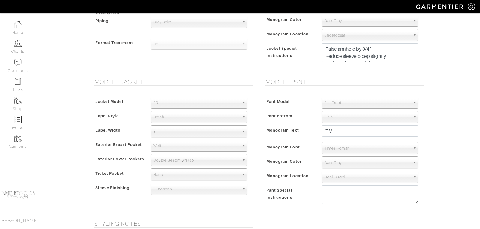
scroll to position [293, 0]
click at [199, 157] on span "Double Besom w/Flap" at bounding box center [196, 160] width 86 height 12
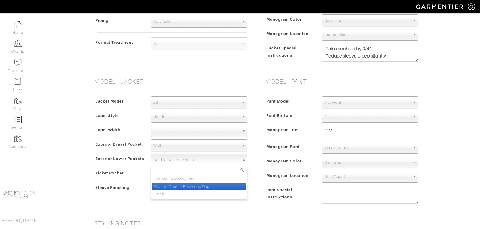
click at [193, 184] on li "Slanted Double Besom w/Flap" at bounding box center [199, 186] width 94 height 7
select select "Slanted Double Besom w/Flap"
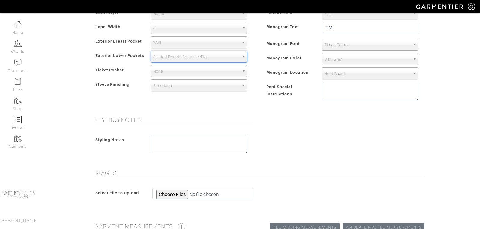
scroll to position [457, 0]
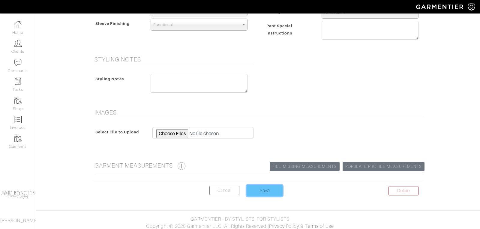
click at [271, 187] on input "Save" at bounding box center [265, 190] width 36 height 11
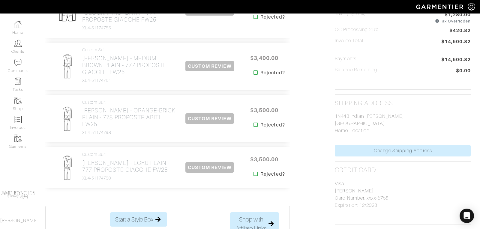
scroll to position [187, 0]
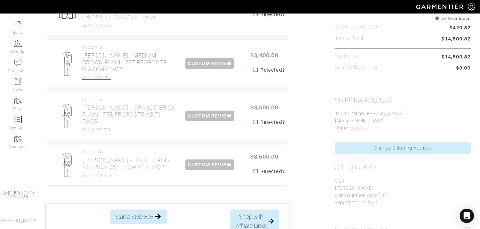
click at [130, 52] on h2 "[PERSON_NAME] - MEDIUM BROWN PLAIN - 777 PROPOSTE GIACCHE FW25" at bounding box center [129, 62] width 94 height 21
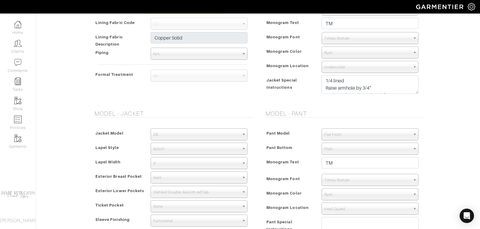
scroll to position [281, 0]
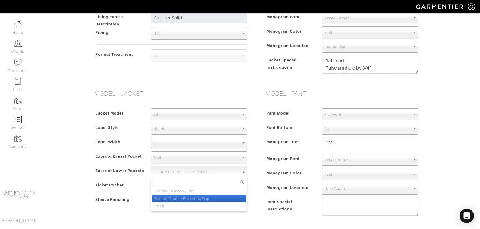
click at [169, 171] on span "Slanted Double Besom w/Flap" at bounding box center [196, 172] width 86 height 12
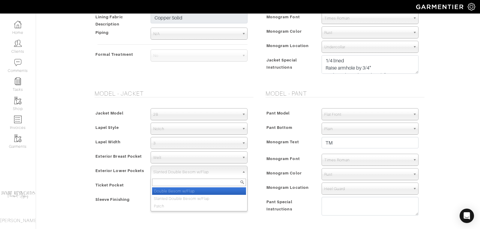
click at [173, 189] on li "Double Besom w/Flap" at bounding box center [199, 190] width 94 height 7
select select "Double Besom w/Flap"
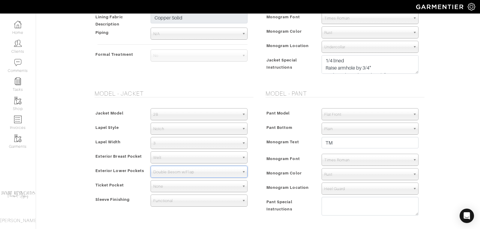
scroll to position [457, 0]
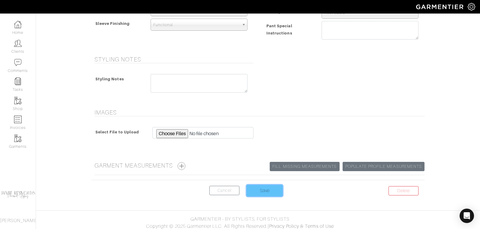
click at [264, 190] on input "Save" at bounding box center [265, 190] width 36 height 11
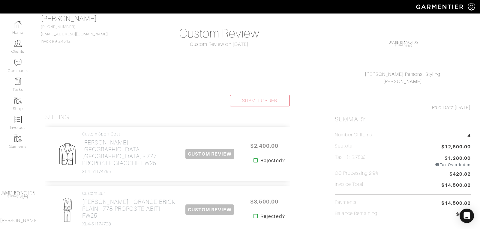
scroll to position [39, 0]
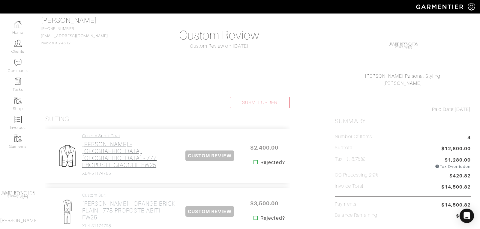
click at [134, 147] on h2 "[PERSON_NAME] - [GEOGRAPHIC_DATA] [GEOGRAPHIC_DATA] - 777 PROPOSTE GIACCHE FW25" at bounding box center [129, 155] width 94 height 28
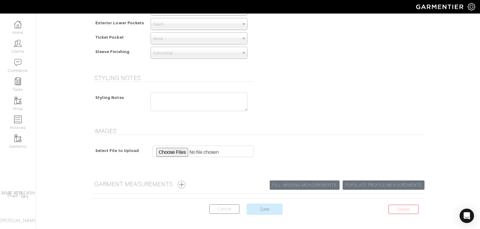
scroll to position [448, 0]
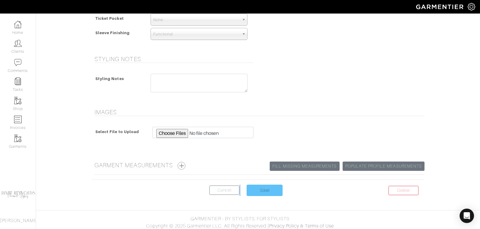
click at [260, 197] on center "Delete Cancel Save" at bounding box center [257, 194] width 333 height 19
click at [260, 188] on input "Save" at bounding box center [265, 190] width 36 height 11
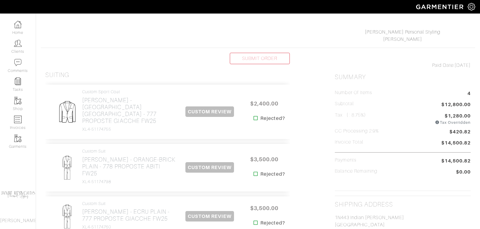
scroll to position [120, 0]
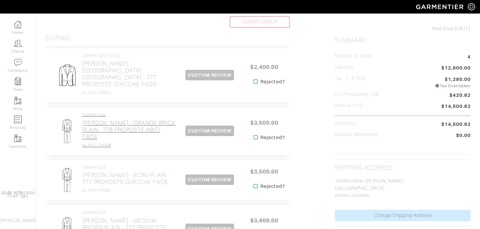
click at [115, 120] on h2 "[PERSON_NAME] - ORANGE-BRICK PLAIN - 778 PROPOSTE ABITI FW25" at bounding box center [129, 130] width 94 height 21
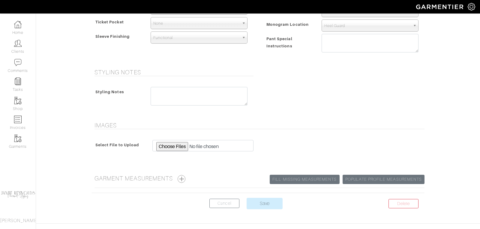
scroll to position [457, 0]
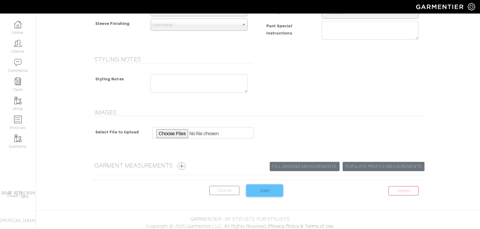
click at [264, 188] on input "Save" at bounding box center [265, 190] width 36 height 11
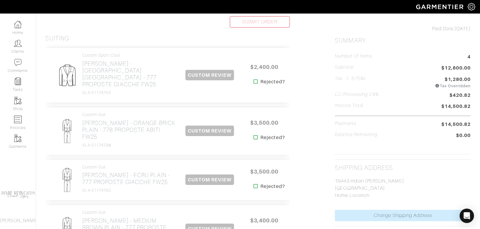
scroll to position [120, 0]
click at [113, 172] on h2 "[PERSON_NAME] - ECRU PLAIN - 777 PROPOSTE GIACCHE FW25" at bounding box center [129, 179] width 94 height 14
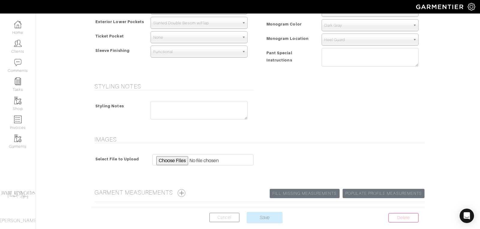
scroll to position [457, 0]
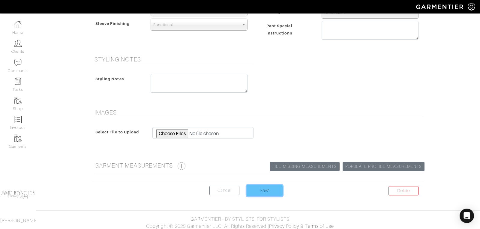
click at [256, 188] on input "Save" at bounding box center [265, 190] width 36 height 11
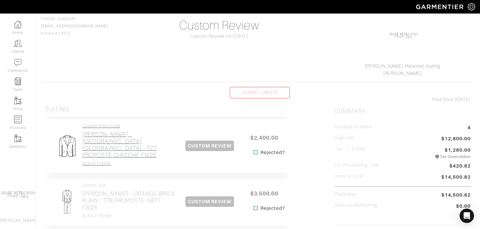
scroll to position [55, 0]
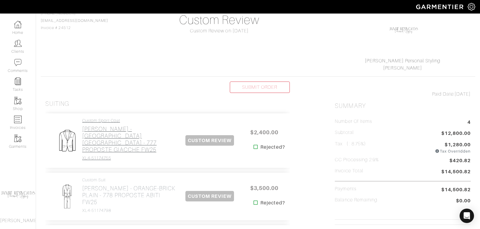
click at [142, 131] on h2 "[PERSON_NAME] - [GEOGRAPHIC_DATA] [GEOGRAPHIC_DATA] - 777 PROPOSTE GIACCHE FW25" at bounding box center [129, 140] width 94 height 28
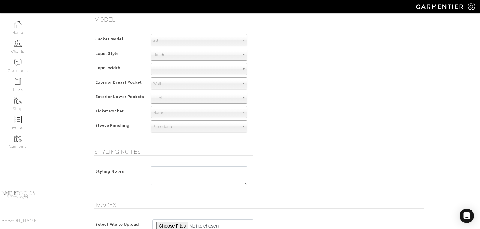
scroll to position [448, 0]
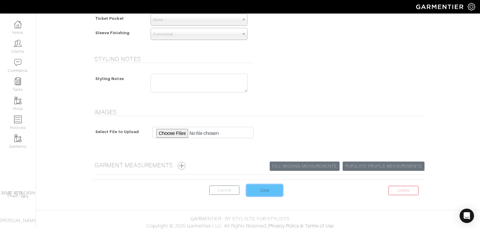
click at [255, 186] on input "Save" at bounding box center [265, 190] width 36 height 11
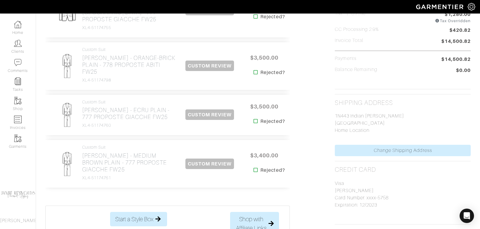
scroll to position [192, 0]
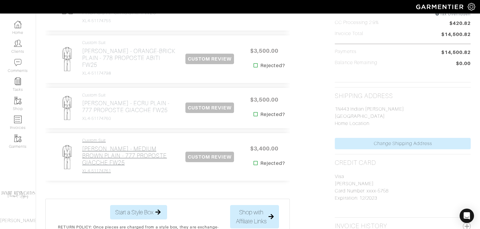
click at [114, 145] on h2 "[PERSON_NAME] - MEDIUM BROWN PLAIN - 777 PROPOSTE GIACCHE FW25" at bounding box center [129, 155] width 94 height 21
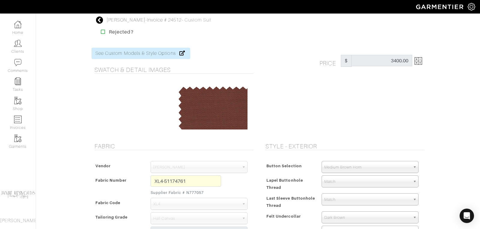
click at [100, 20] on icon at bounding box center [99, 19] width 7 height 7
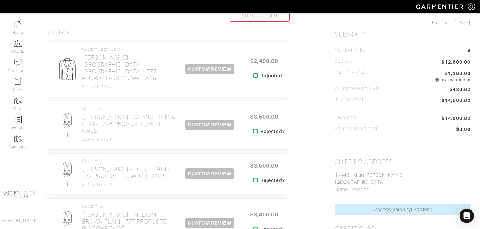
scroll to position [133, 0]
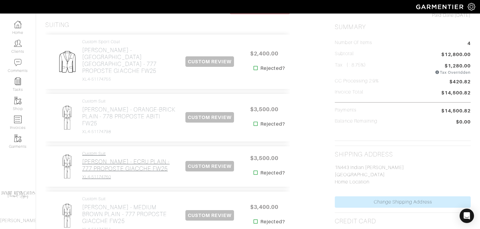
click at [123, 158] on h2 "[PERSON_NAME] - ECRU PLAIN - 777 PROPOSTE GIACCHE FW25" at bounding box center [129, 165] width 94 height 14
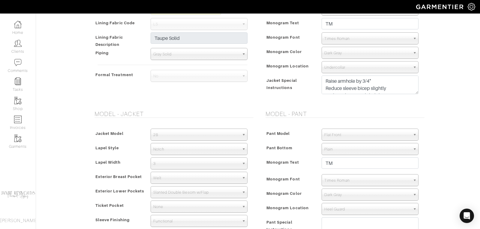
scroll to position [262, 0]
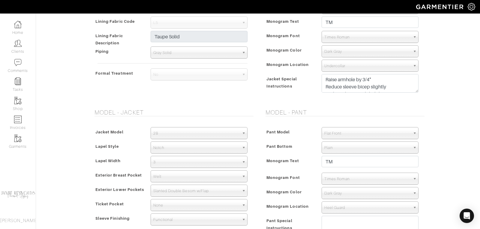
click at [178, 161] on span "3" at bounding box center [196, 162] width 86 height 12
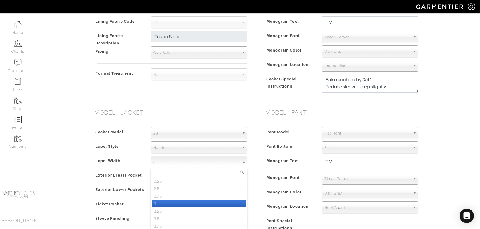
click at [163, 202] on li "3" at bounding box center [199, 203] width 94 height 7
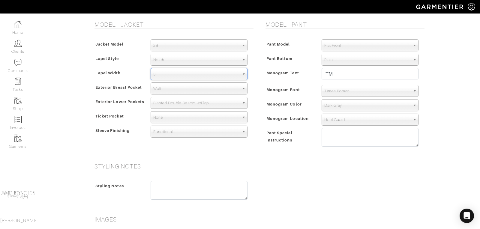
scroll to position [457, 0]
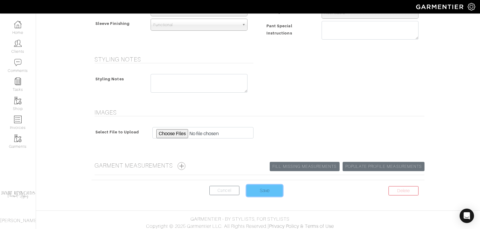
click at [267, 188] on input "Save" at bounding box center [265, 190] width 36 height 11
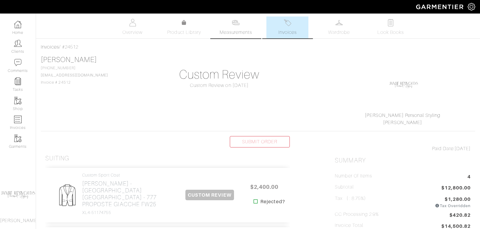
click at [238, 30] on span "Measurements" at bounding box center [236, 32] width 33 height 7
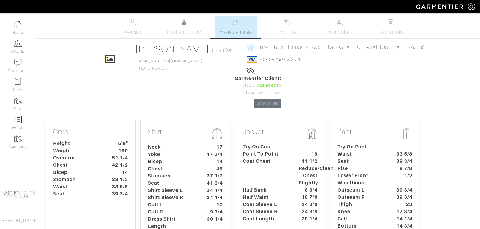
click at [205, 151] on dt "17 3/4" at bounding box center [213, 154] width 28 height 7
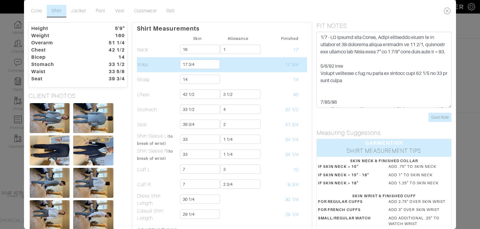
click at [244, 70] on td at bounding box center [238, 64] width 40 height 15
click at [261, 71] on td "17 3/4" at bounding box center [278, 64] width 40 height 15
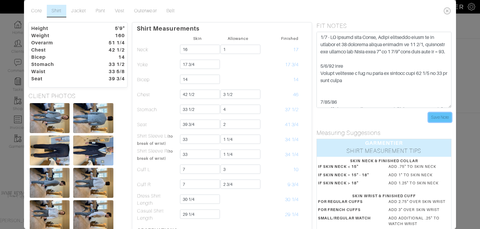
click at [438, 115] on input "Save Note" at bounding box center [439, 117] width 23 height 9
click at [443, 120] on input "Save Note" at bounding box center [439, 117] width 23 height 9
click at [447, 10] on icon at bounding box center [447, 11] width 12 height 12
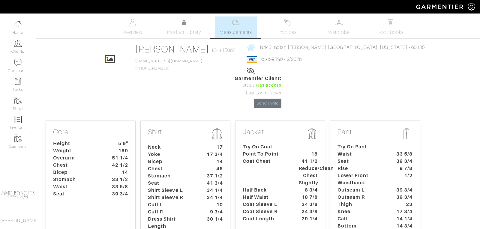
click at [224, 31] on span "Measurements" at bounding box center [236, 32] width 33 height 7
click at [356, 165] on dt "Rise" at bounding box center [361, 168] width 56 height 7
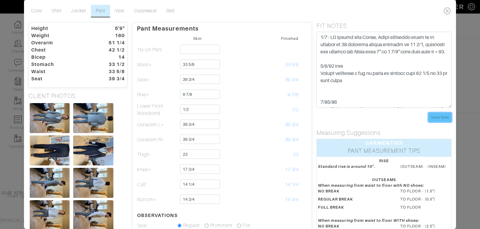
click at [435, 118] on input "Save Note" at bounding box center [439, 117] width 23 height 9
click at [448, 10] on icon at bounding box center [447, 11] width 12 height 12
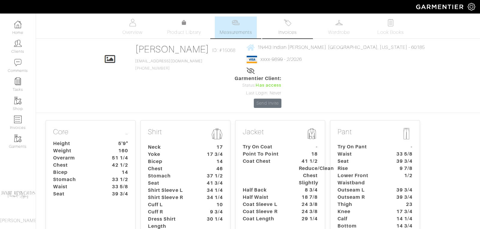
click at [290, 25] on img at bounding box center [287, 22] width 7 height 7
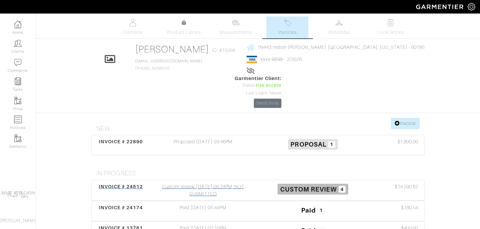
click at [126, 184] on span "INVOICE # 24512" at bounding box center [121, 187] width 44 height 6
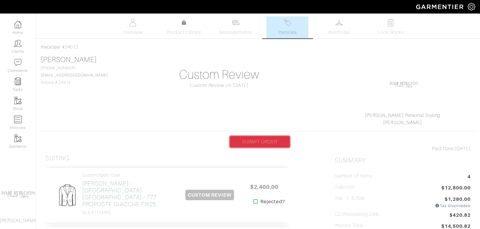
click at [246, 144] on link "SUBMIT ORDER" at bounding box center [260, 141] width 60 height 11
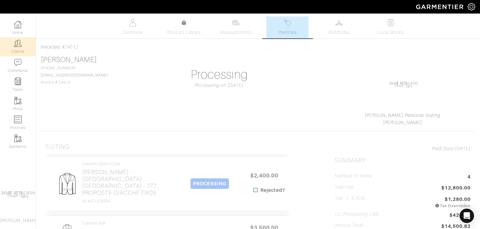
click at [20, 47] on link "Clients" at bounding box center [18, 46] width 36 height 19
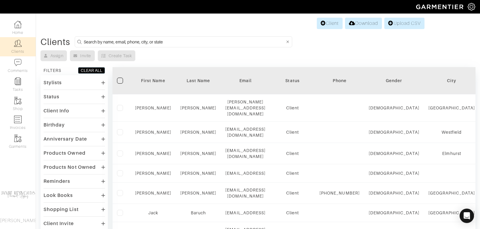
click at [160, 38] on input at bounding box center [184, 41] width 201 height 7
type input "[PERSON_NAME]"
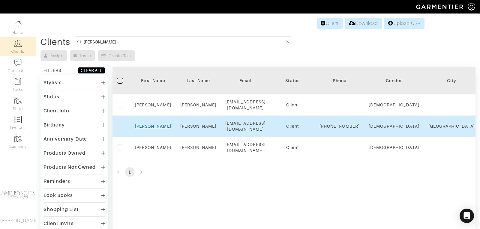
click at [152, 127] on link "[PERSON_NAME]" at bounding box center [153, 126] width 36 height 5
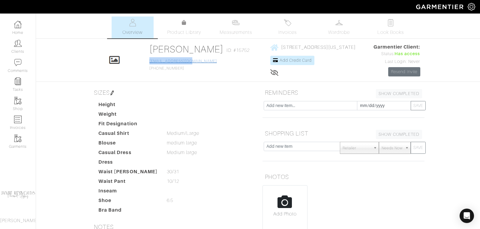
drag, startPoint x: 173, startPoint y: 60, endPoint x: 133, endPoint y: 61, distance: 39.9
click at [149, 61] on div "[PERSON_NAME] ID: #15752 [EMAIL_ADDRESS][DOMAIN_NAME] [PHONE_NUMBER]" at bounding box center [200, 59] width 103 height 33
copy link "[EMAIL_ADDRESS][DOMAIN_NAME]"
